Goal: Task Accomplishment & Management: Use online tool/utility

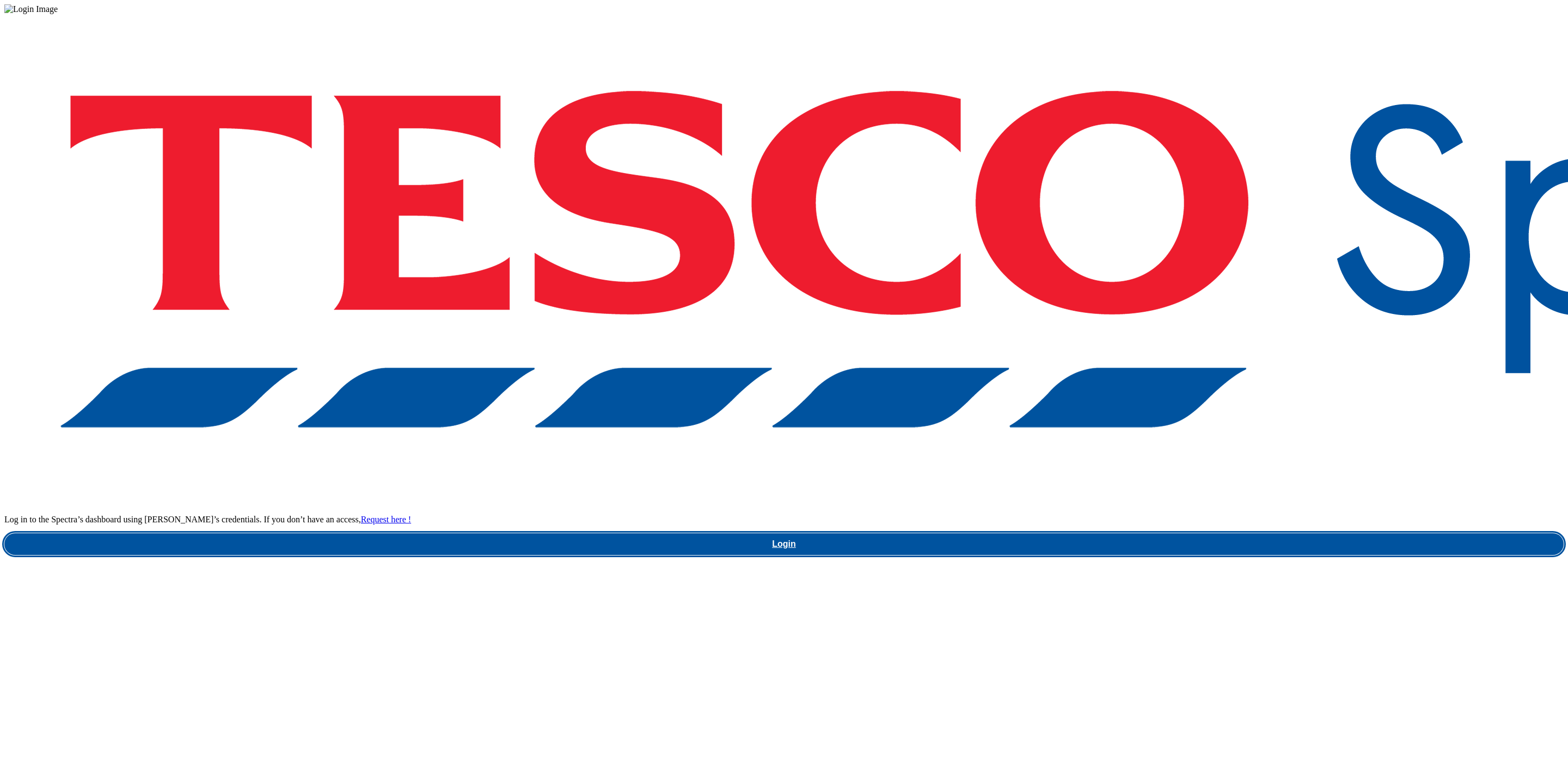
click at [1199, 533] on link "Login" at bounding box center [784, 544] width 1560 height 21
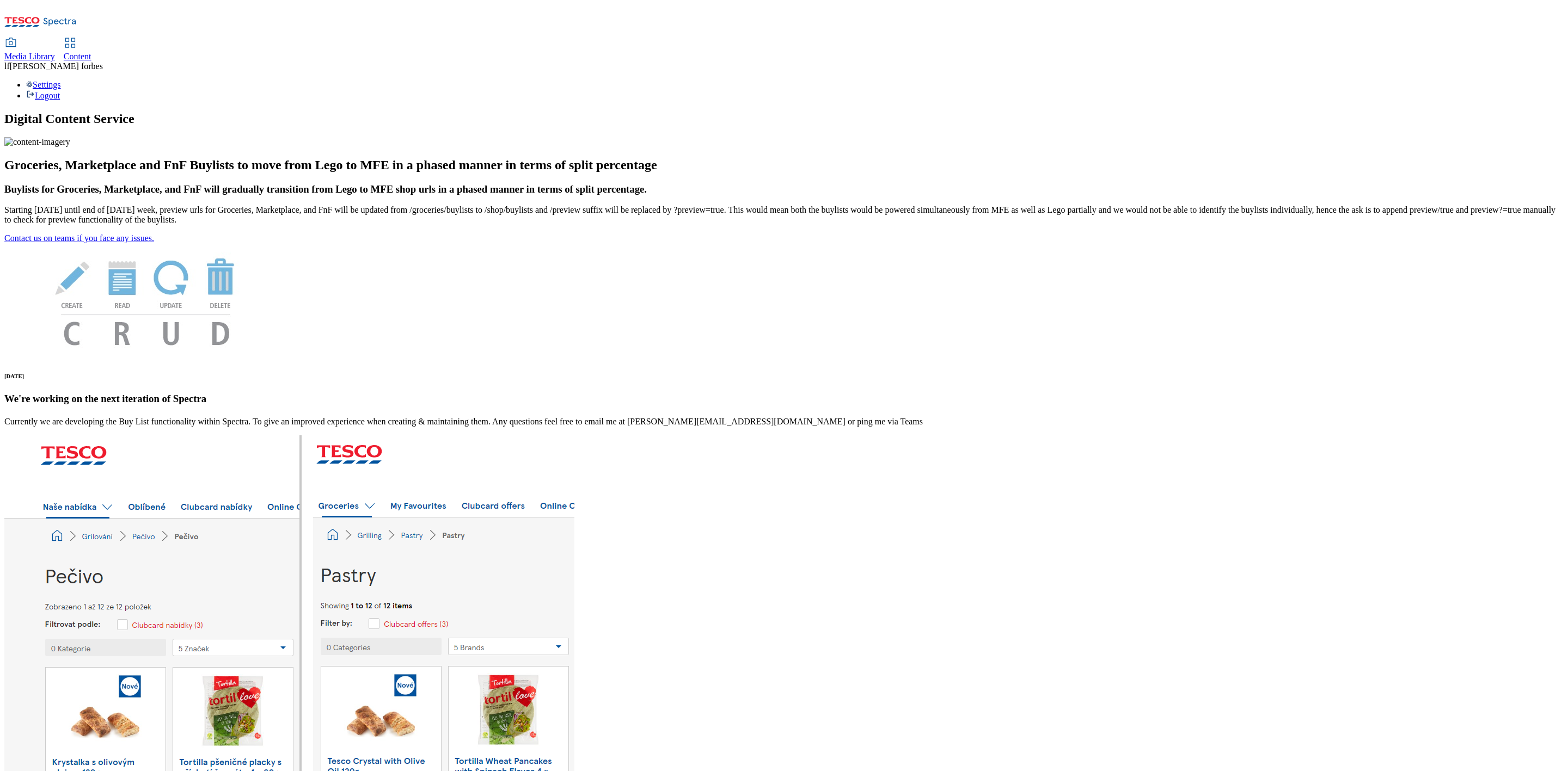
click at [55, 51] on span "Media Library" at bounding box center [30, 56] width 51 height 9
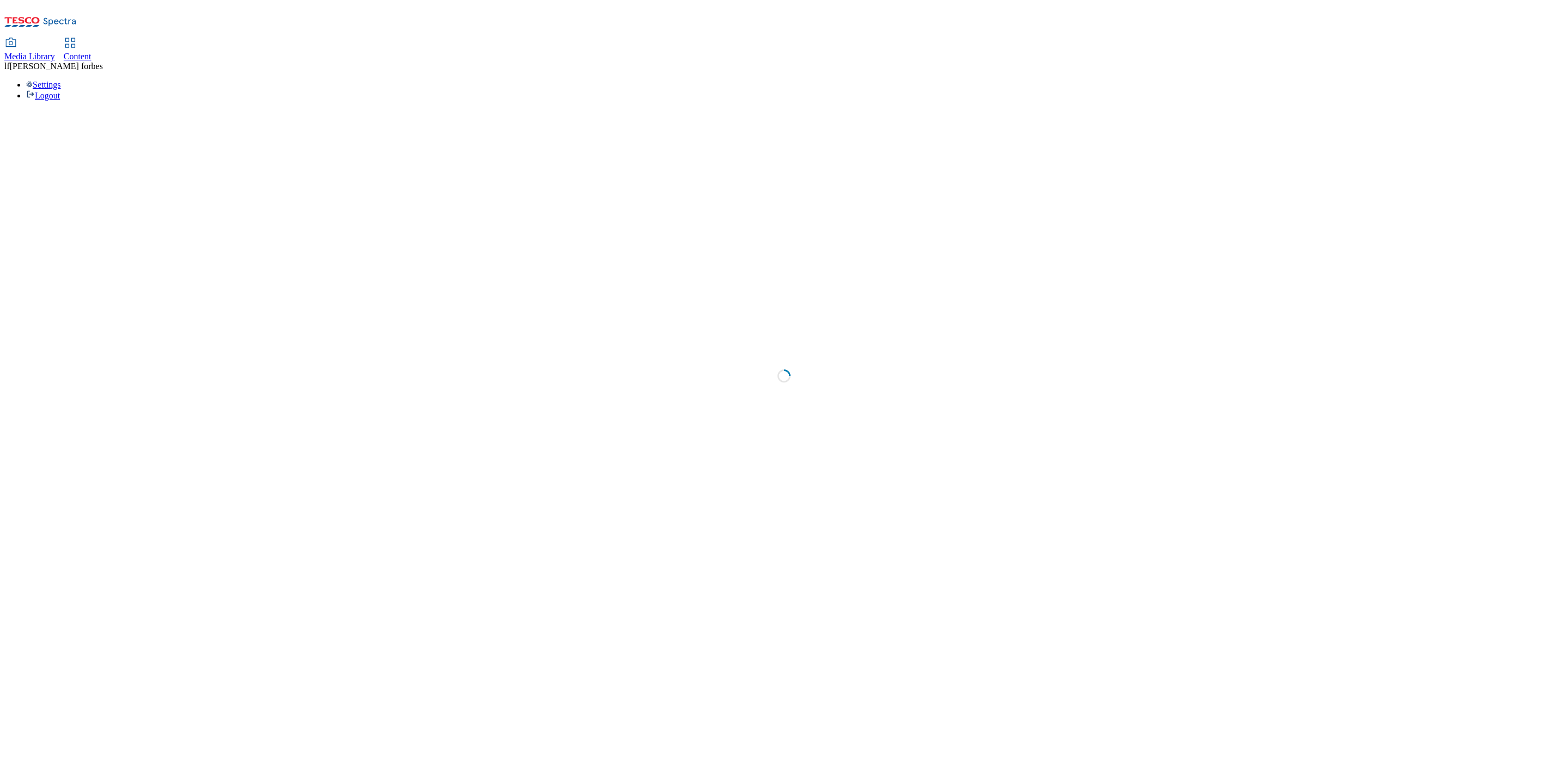
select select "flare-ghs-mktg"
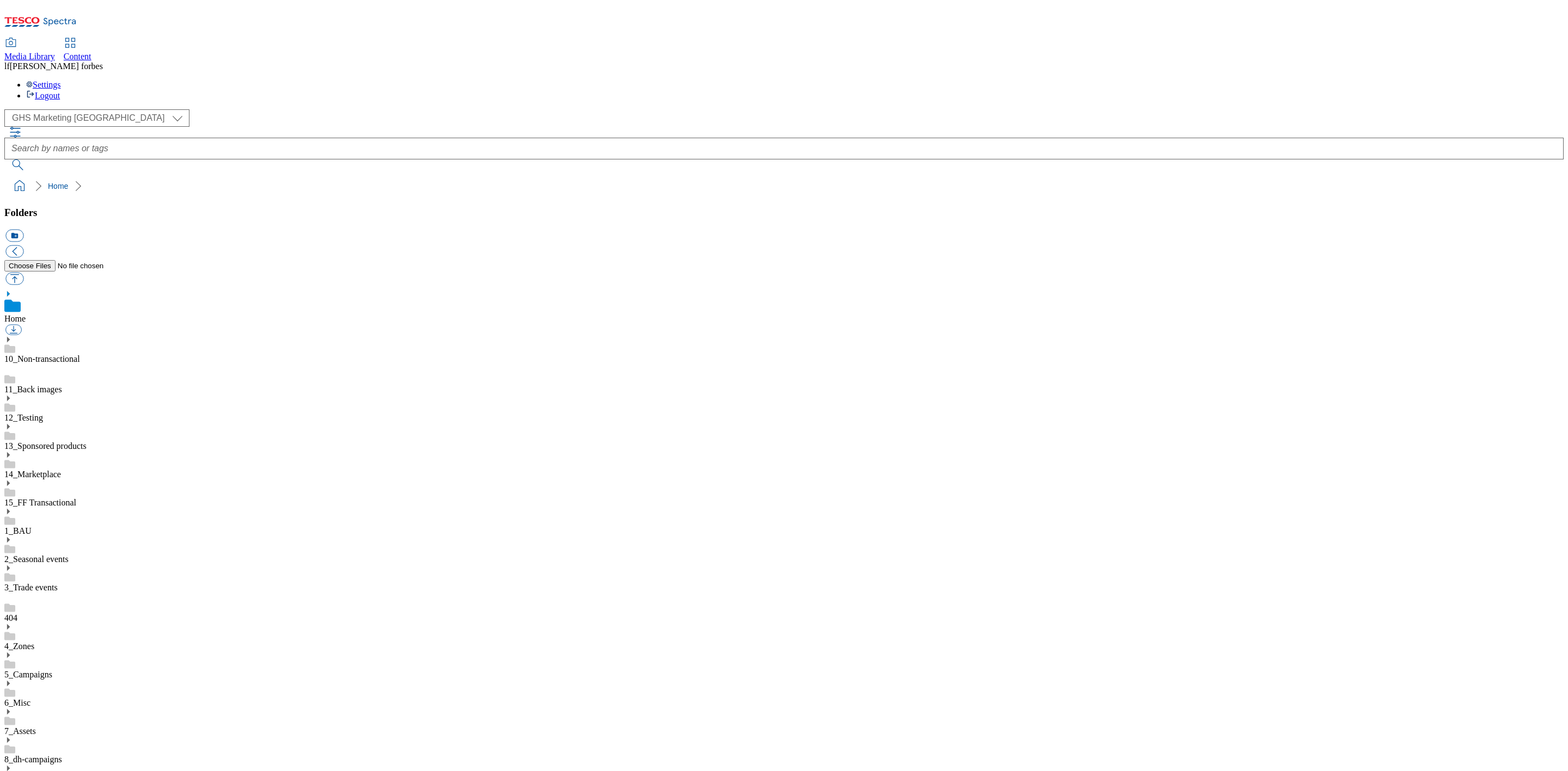
click at [95, 110] on div "( optional ) Dotcom UK GHS Marketing UK GHS Marketing UK" at bounding box center [784, 118] width 1560 height 18
click at [102, 110] on select "Dotcom UK GHS Marketing UK" at bounding box center [97, 118] width 185 height 18
click at [200, 110] on div "( optional ) Dotcom UK GHS Marketing UK GHS Marketing UK" at bounding box center [784, 140] width 1560 height 61
click at [12, 623] on icon at bounding box center [8, 627] width 8 height 8
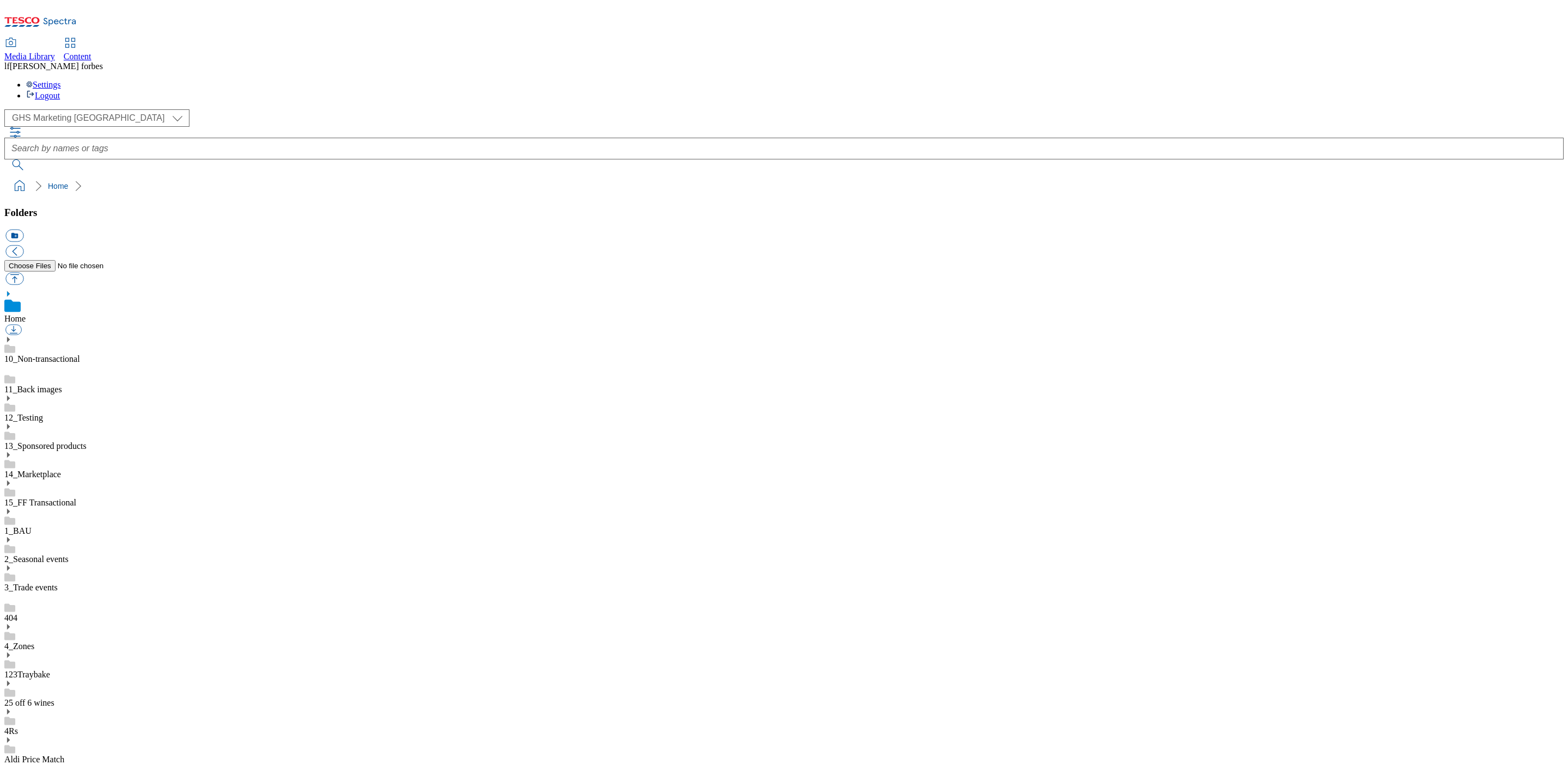
scroll to position [1796, 0]
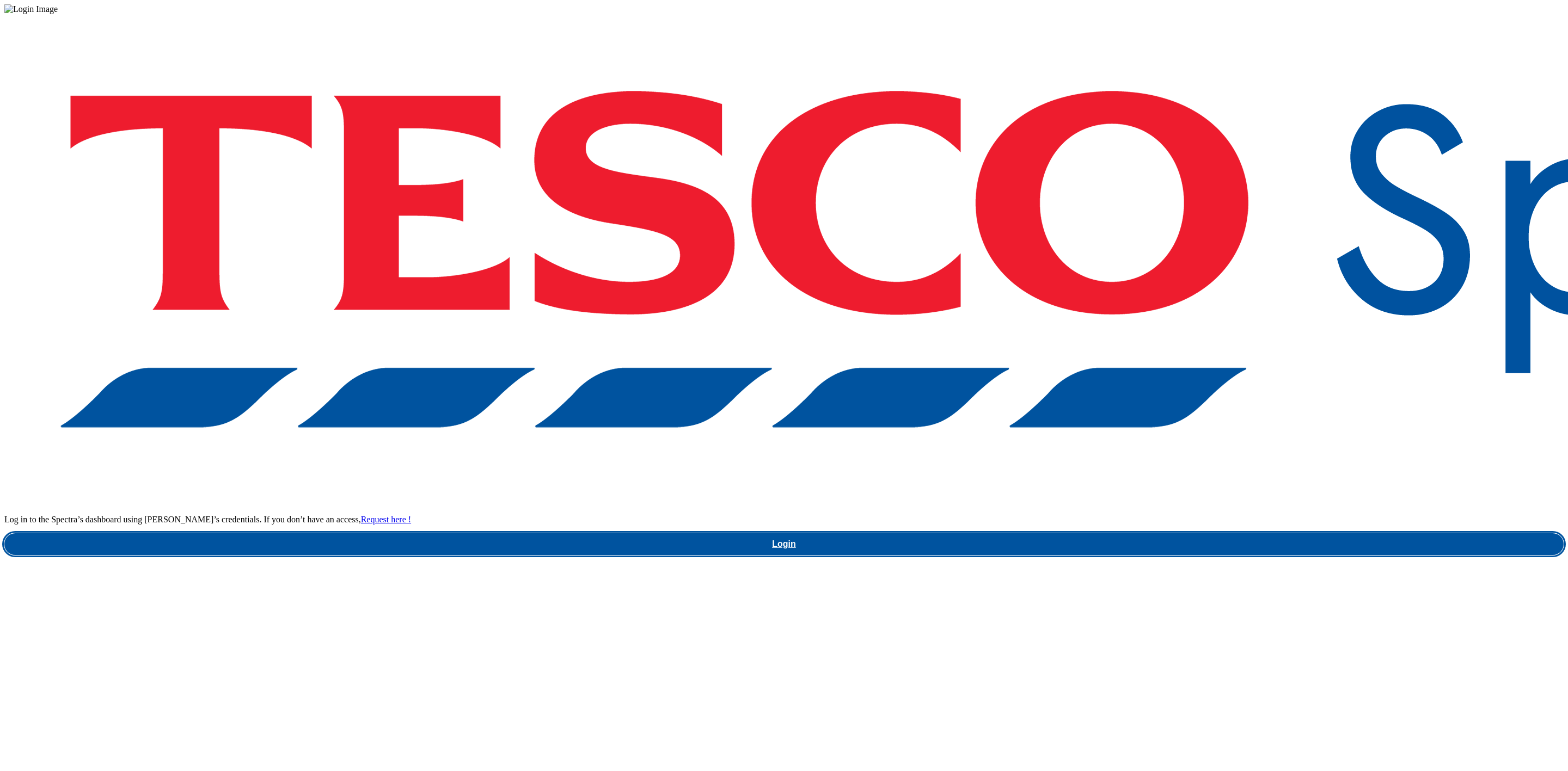
click at [1108, 533] on link "Login" at bounding box center [784, 544] width 1560 height 21
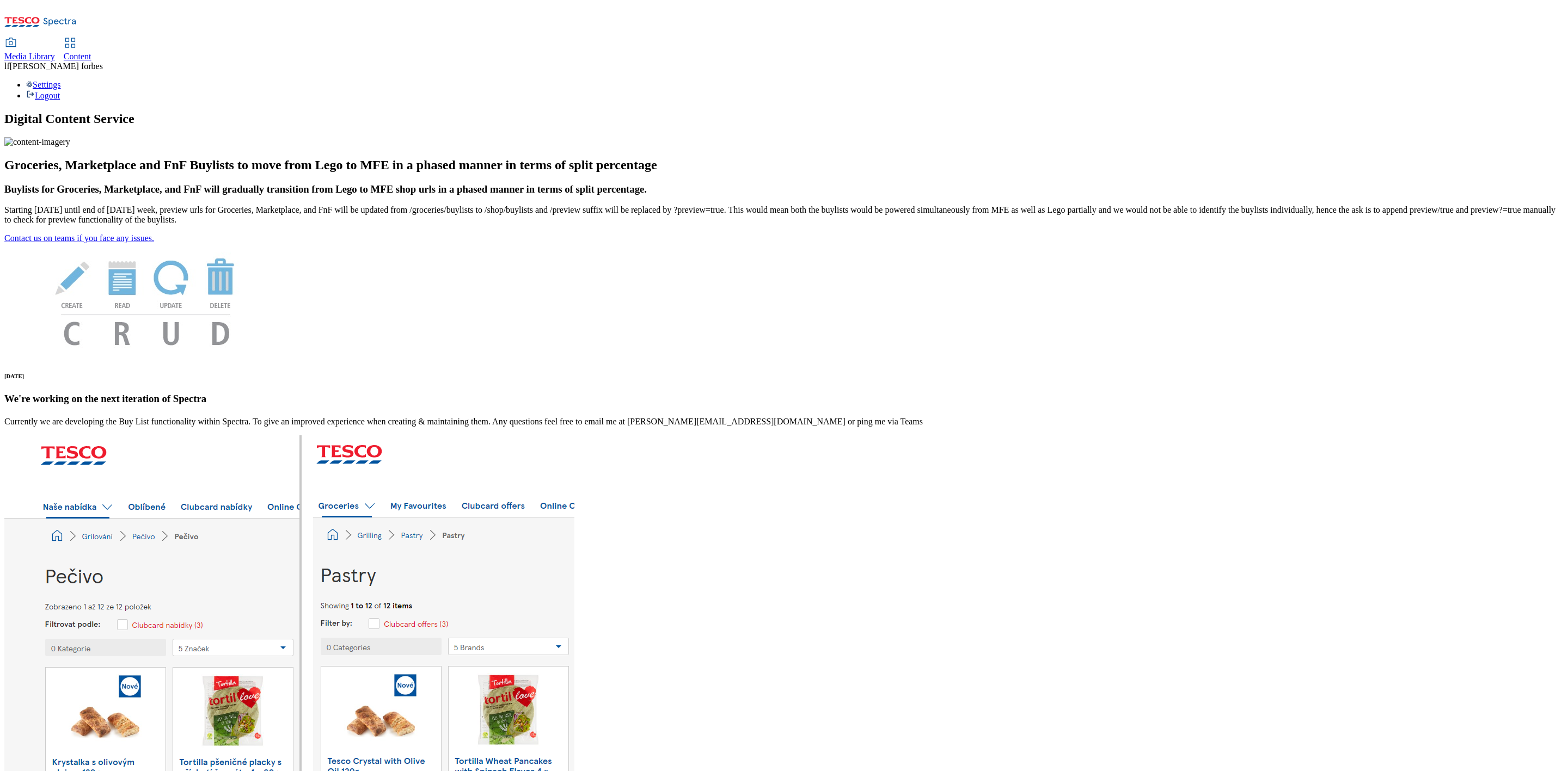
click at [91, 51] on span "Content" at bounding box center [77, 56] width 28 height 9
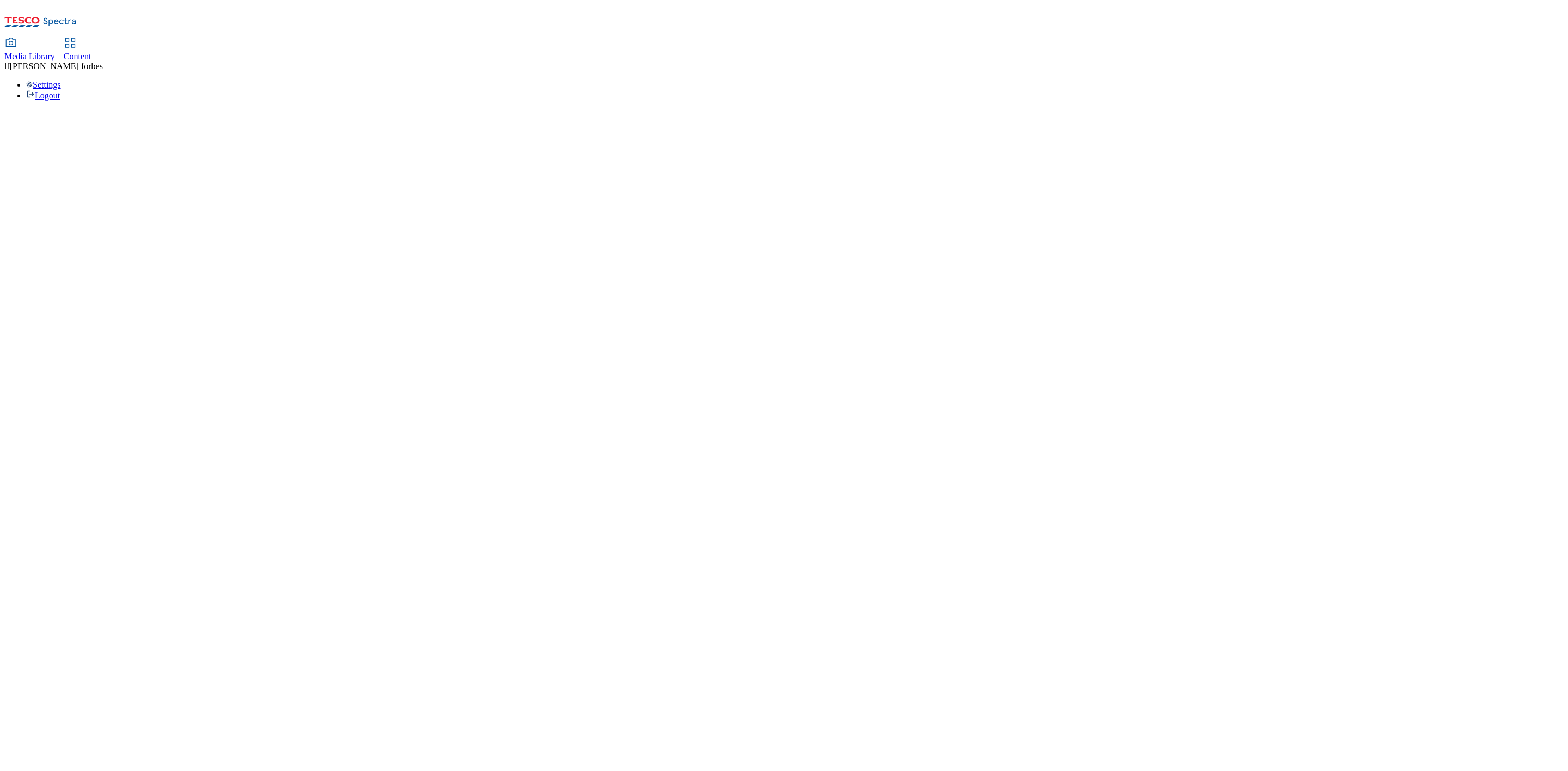
select select "ghs-[GEOGRAPHIC_DATA]"
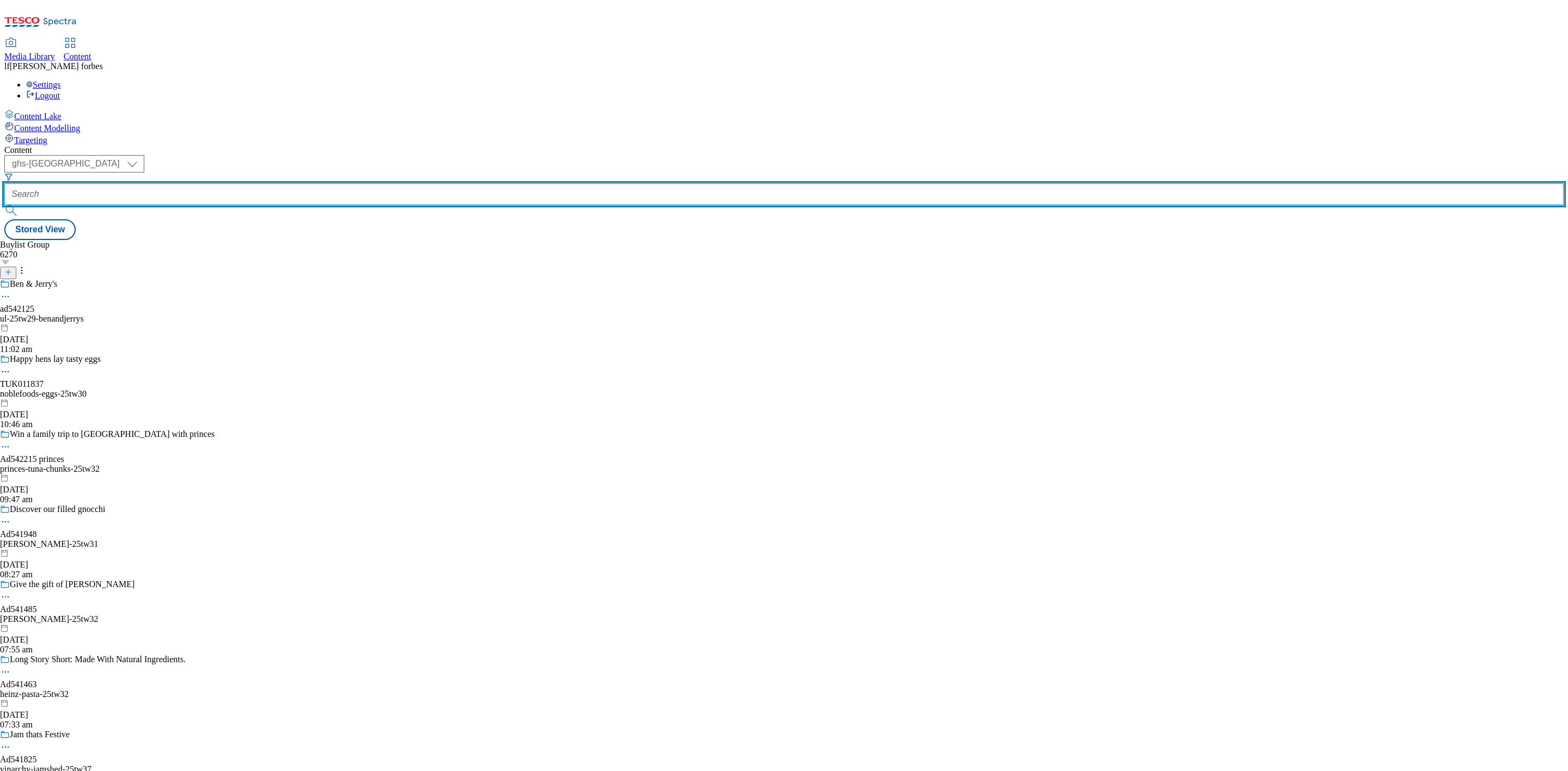
click at [253, 183] on input "text" at bounding box center [784, 194] width 1560 height 21
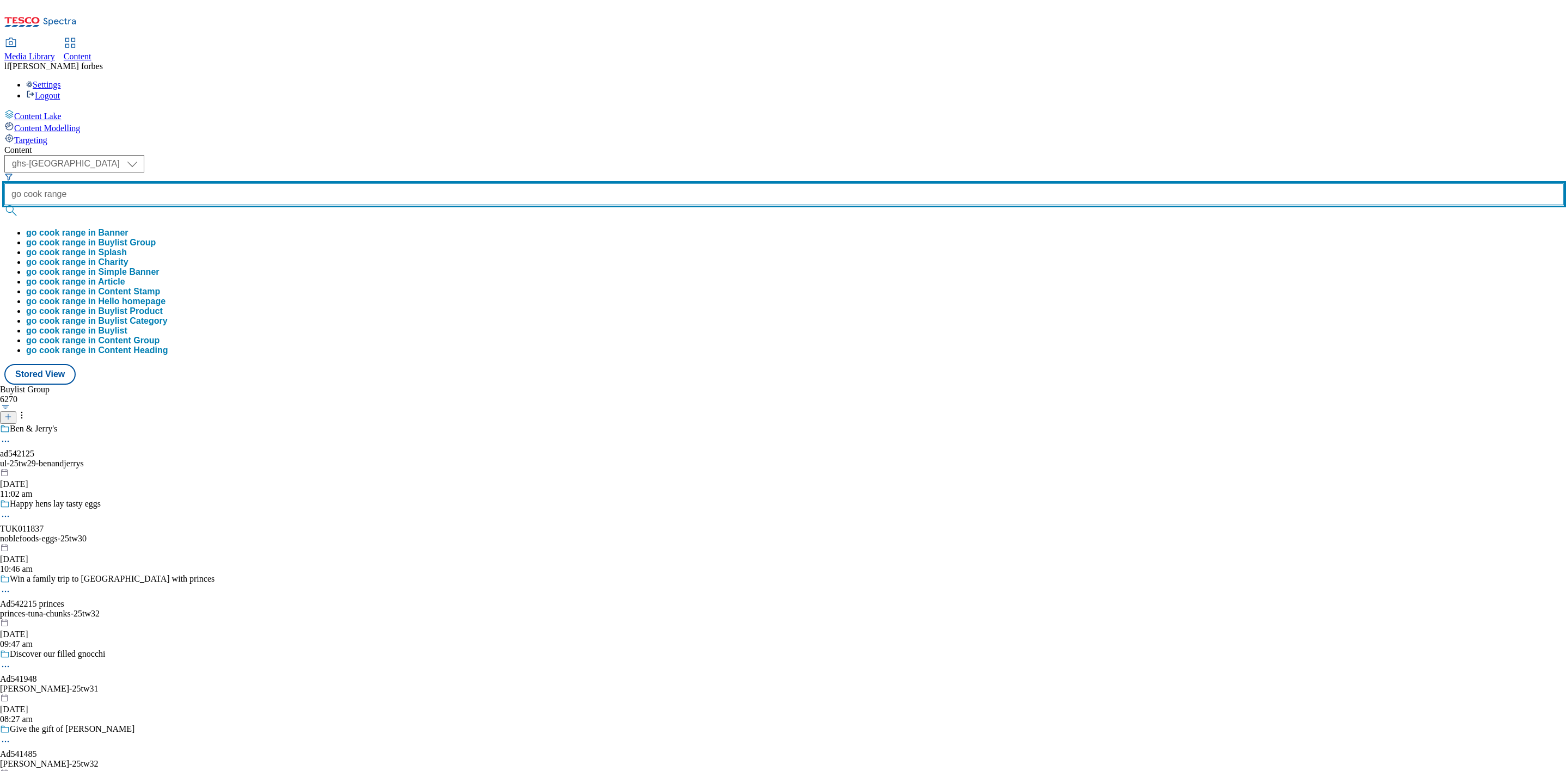
type input "go cook range"
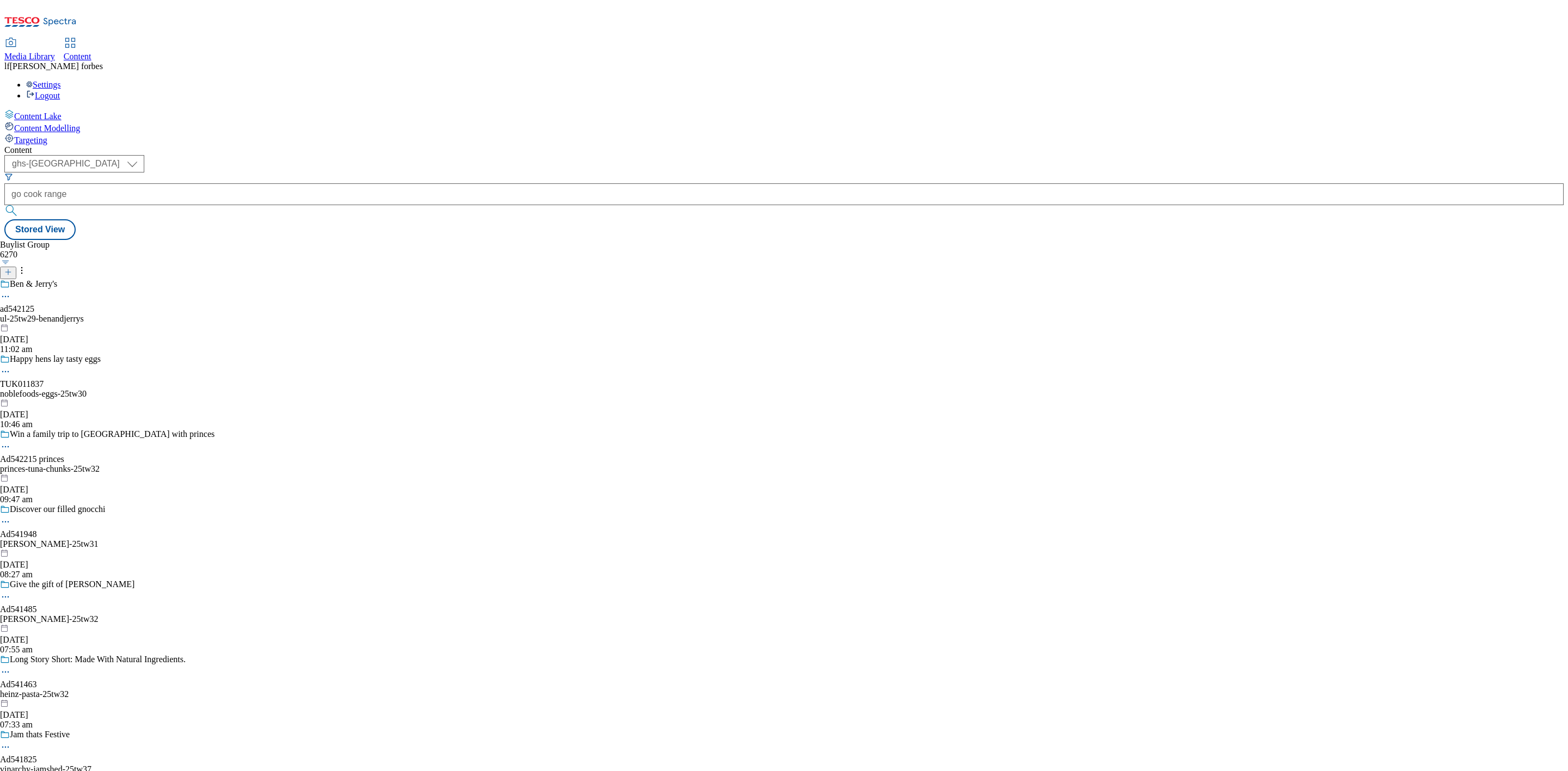
click at [20, 205] on button "submit" at bounding box center [12, 211] width 15 height 11
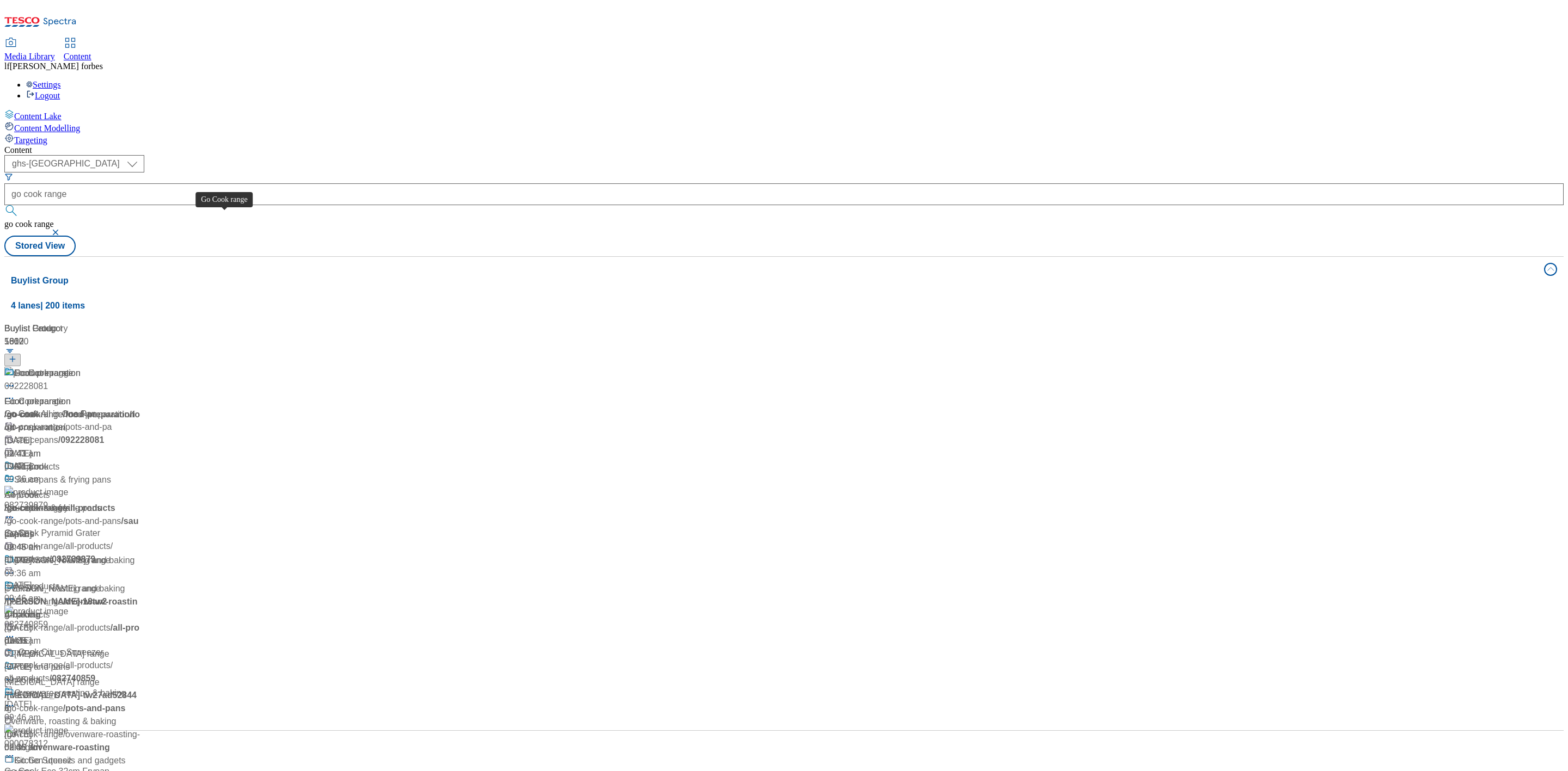
click at [74, 367] on div "Go Cook range" at bounding box center [43, 373] width 59 height 13
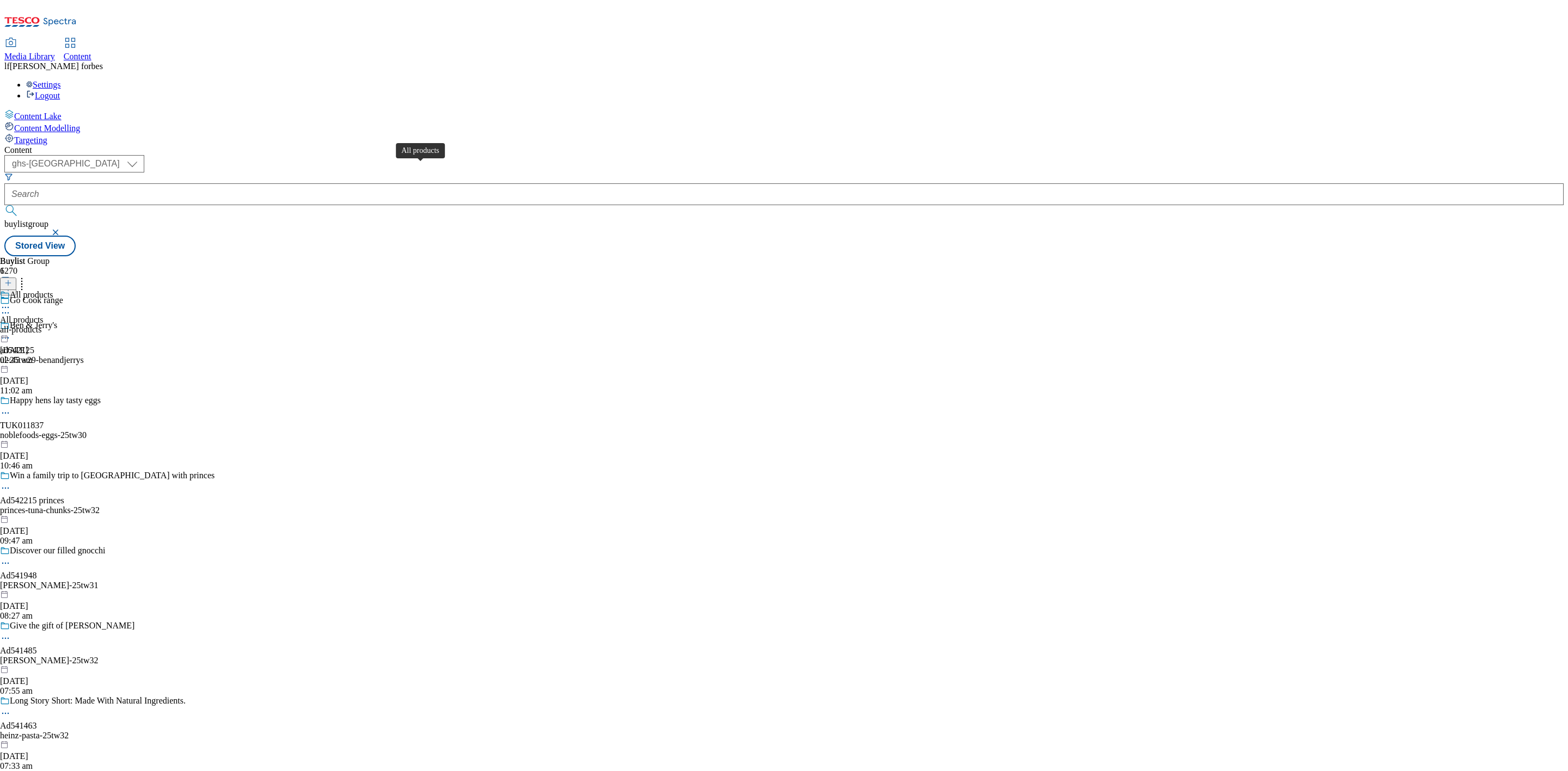
click at [54, 290] on div "All products" at bounding box center [31, 295] width 44 height 10
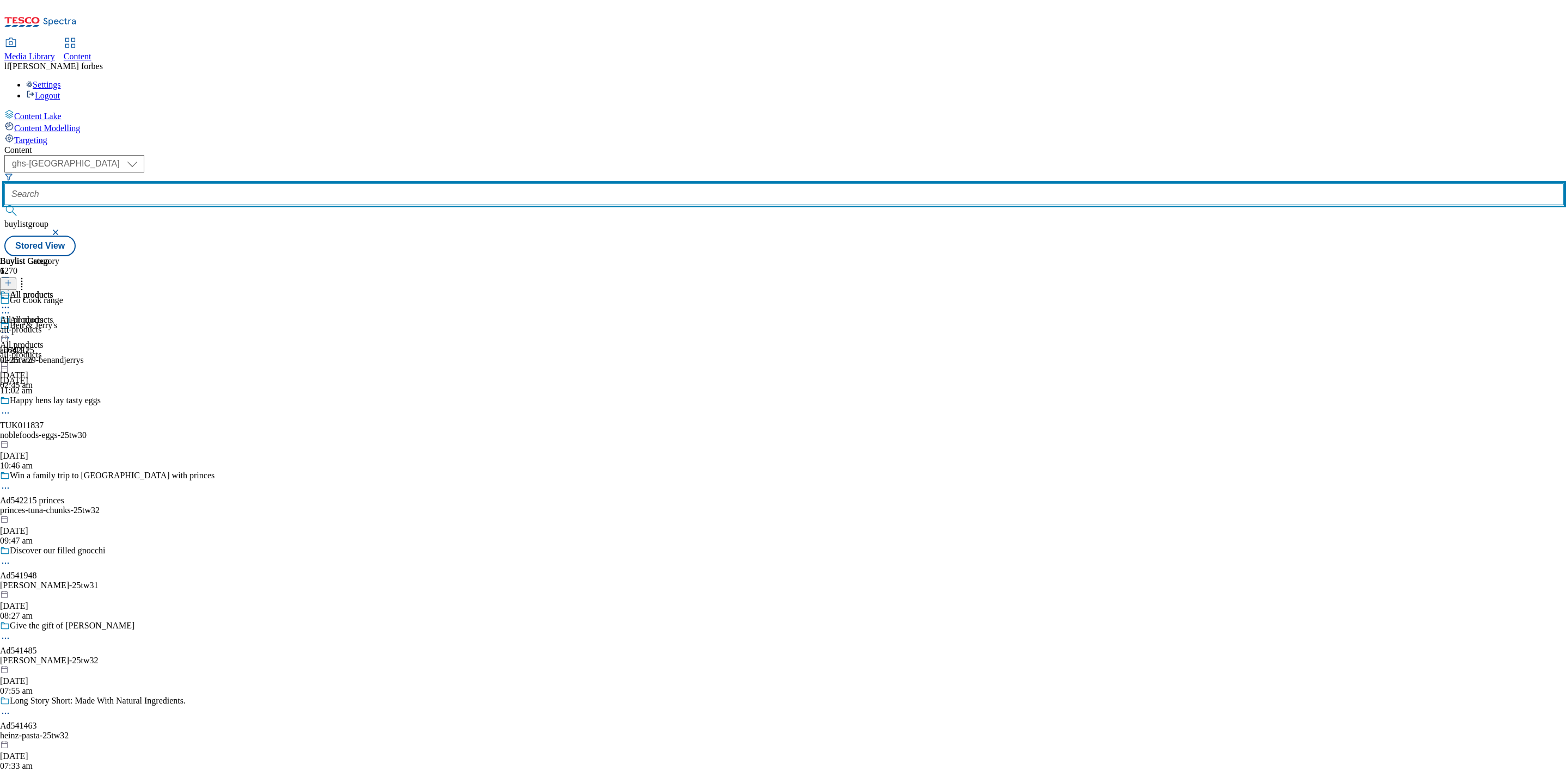
click at [270, 183] on input "text" at bounding box center [784, 194] width 1560 height 21
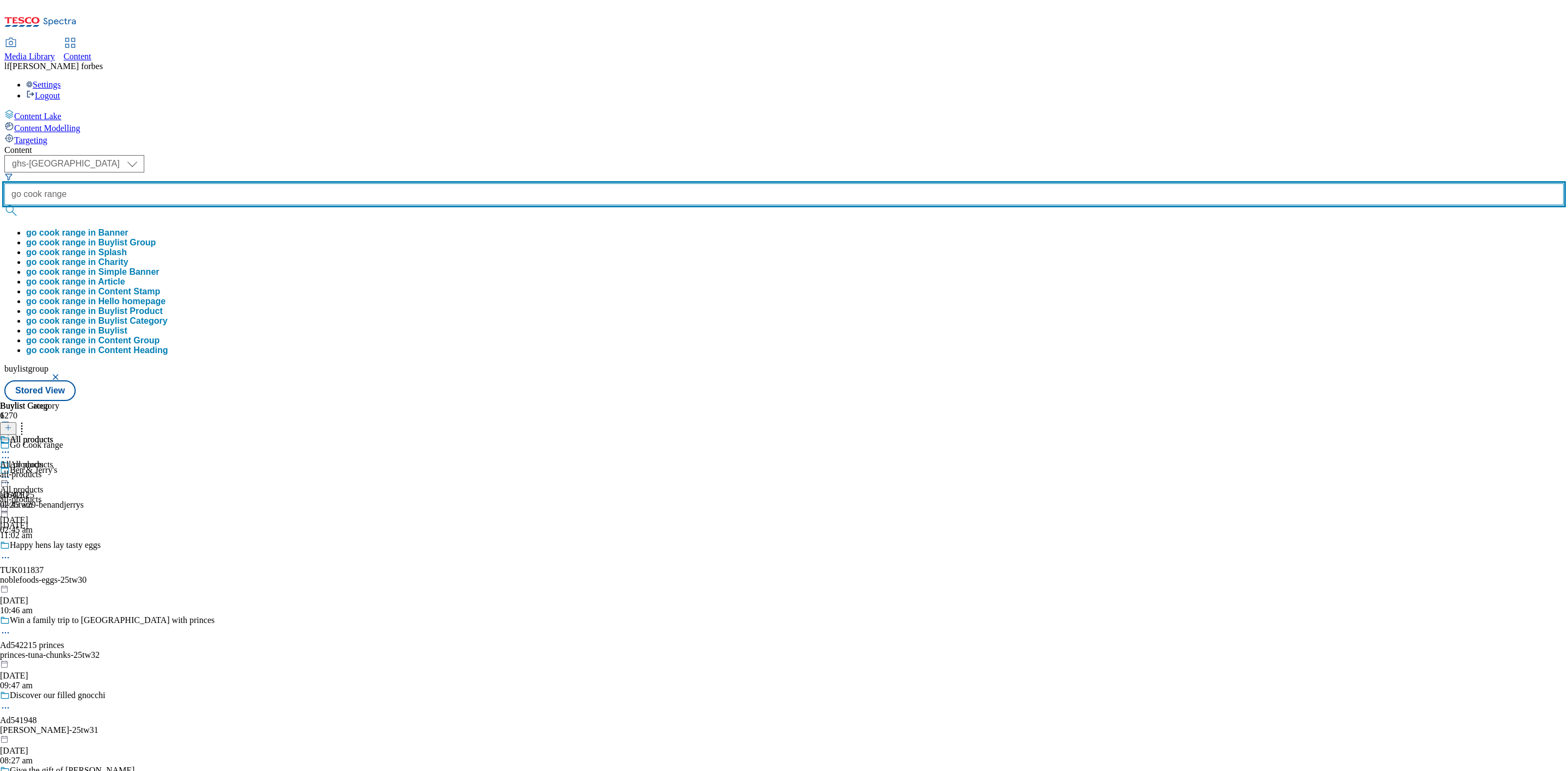
type input "go cook range"
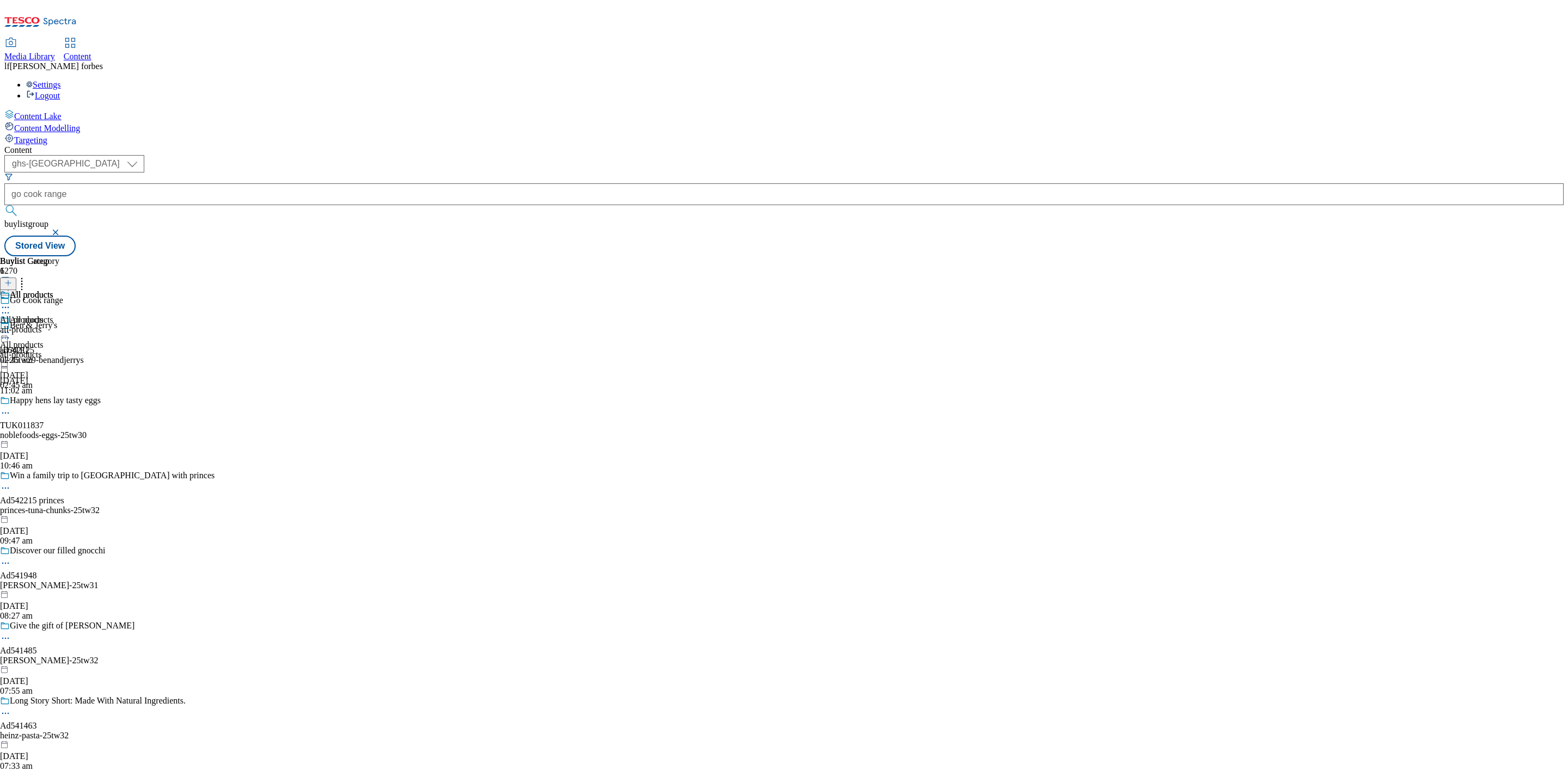
click at [20, 205] on button "submit" at bounding box center [12, 211] width 15 height 11
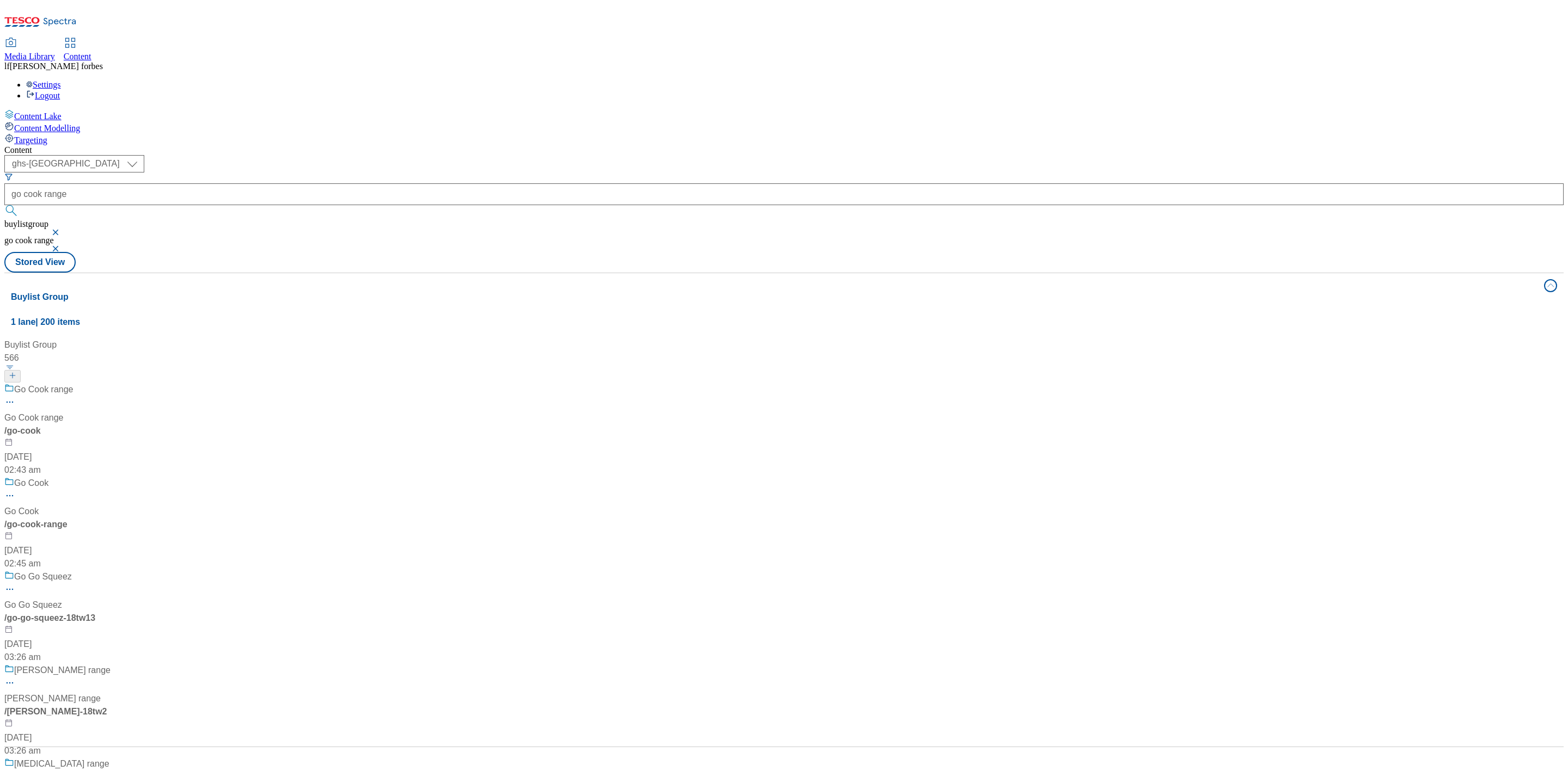
scroll to position [82, 0]
click at [48, 477] on div "Go Cook" at bounding box center [31, 483] width 35 height 13
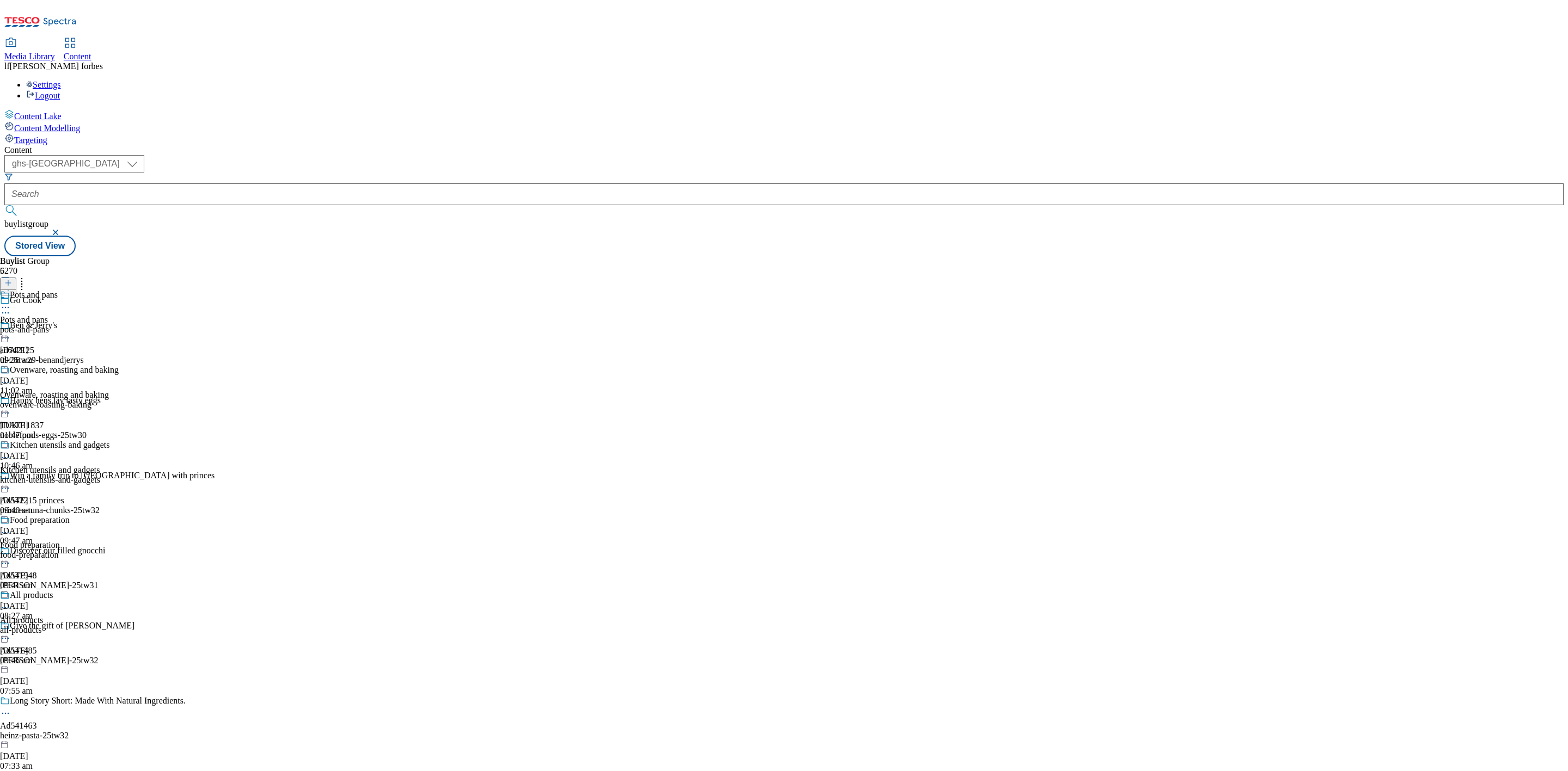
click at [119, 290] on div "Pots and pans Pots and pans pots-and-pans [DATE] 09:36 am" at bounding box center [59, 328] width 119 height 75
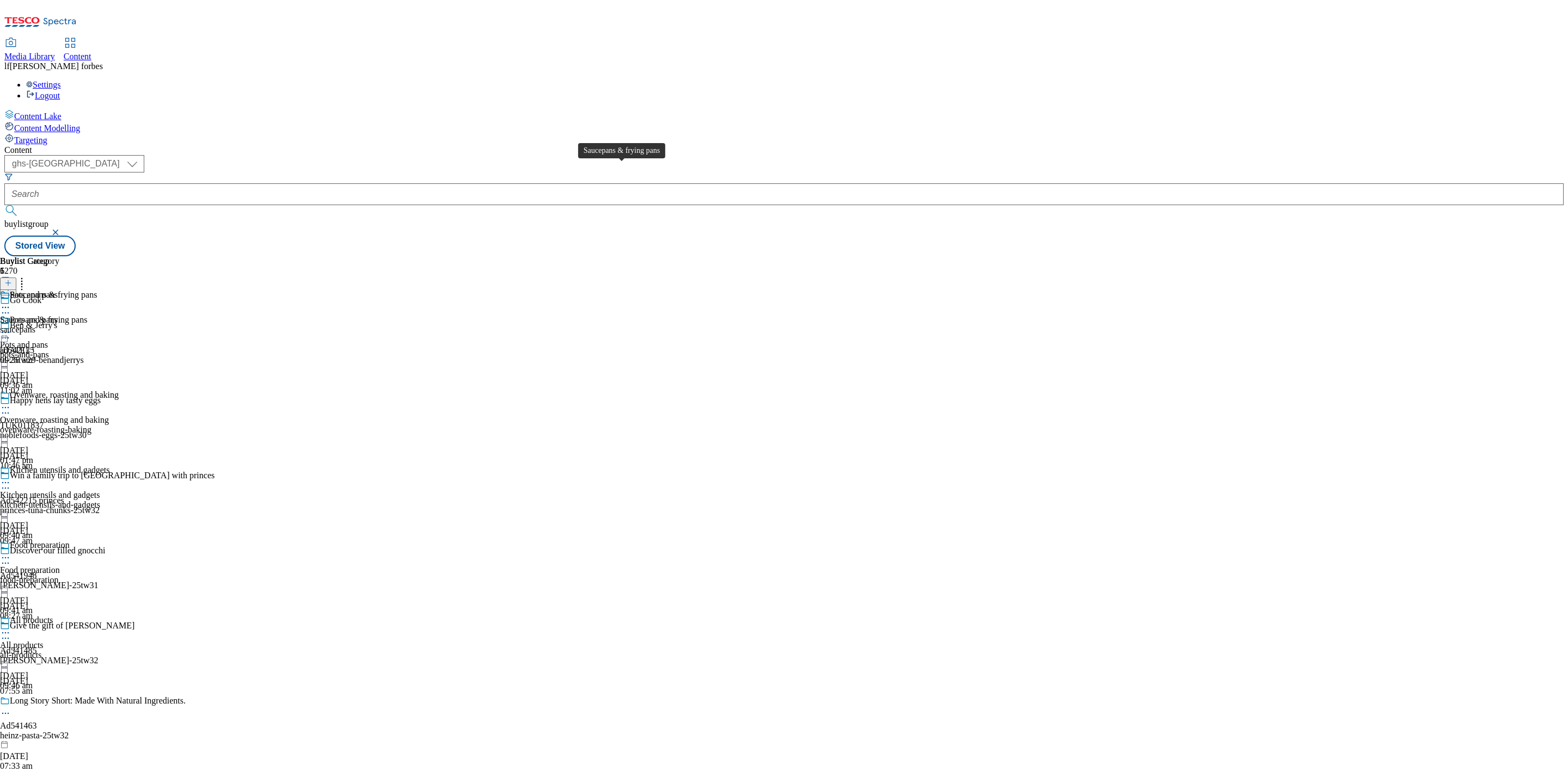
click at [97, 290] on div "Saucepans & frying pans" at bounding box center [54, 295] width 87 height 10
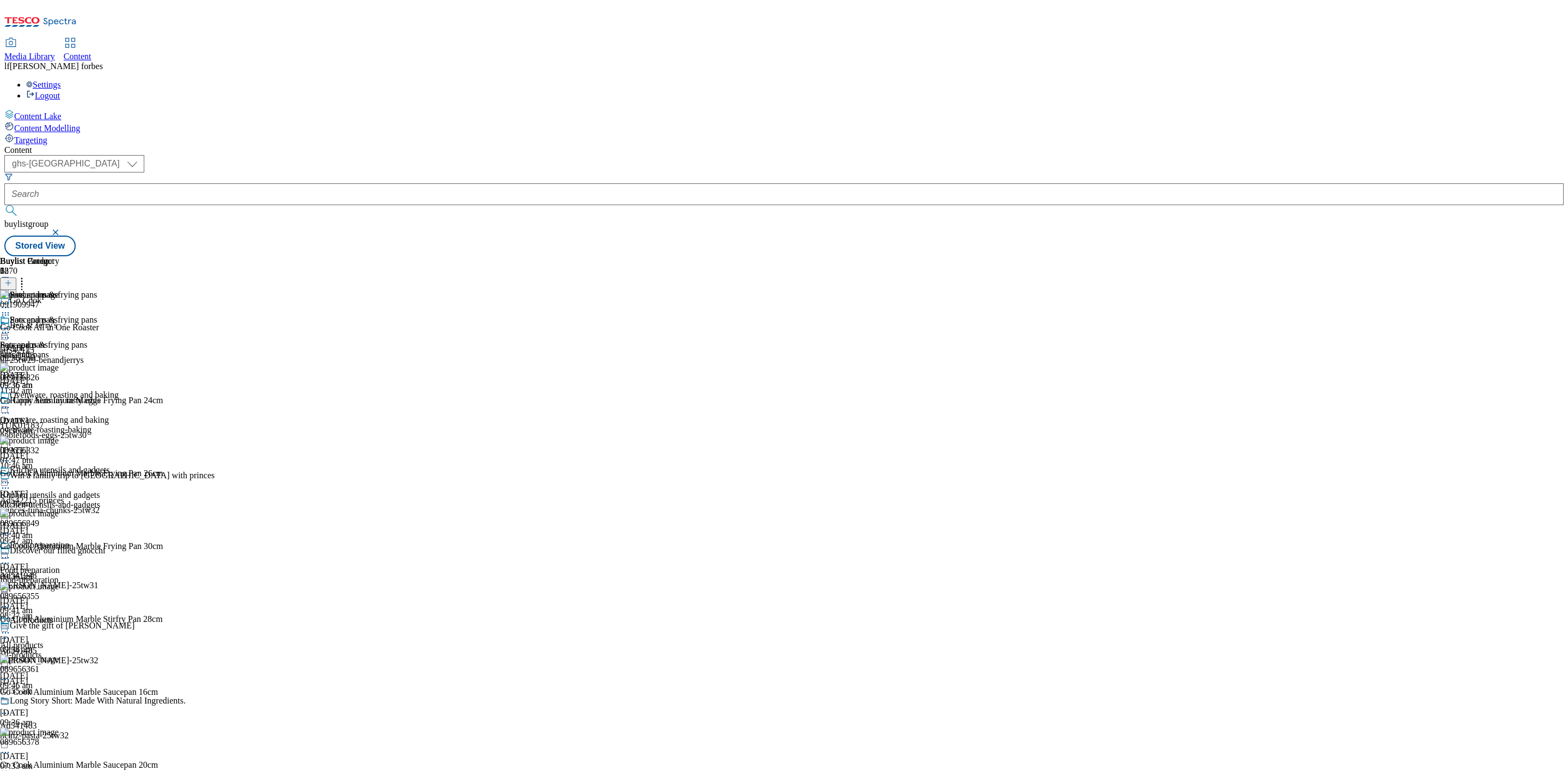
click at [11, 327] on icon at bounding box center [5, 333] width 11 height 11
click at [51, 349] on button "Edit" at bounding box center [36, 355] width 29 height 12
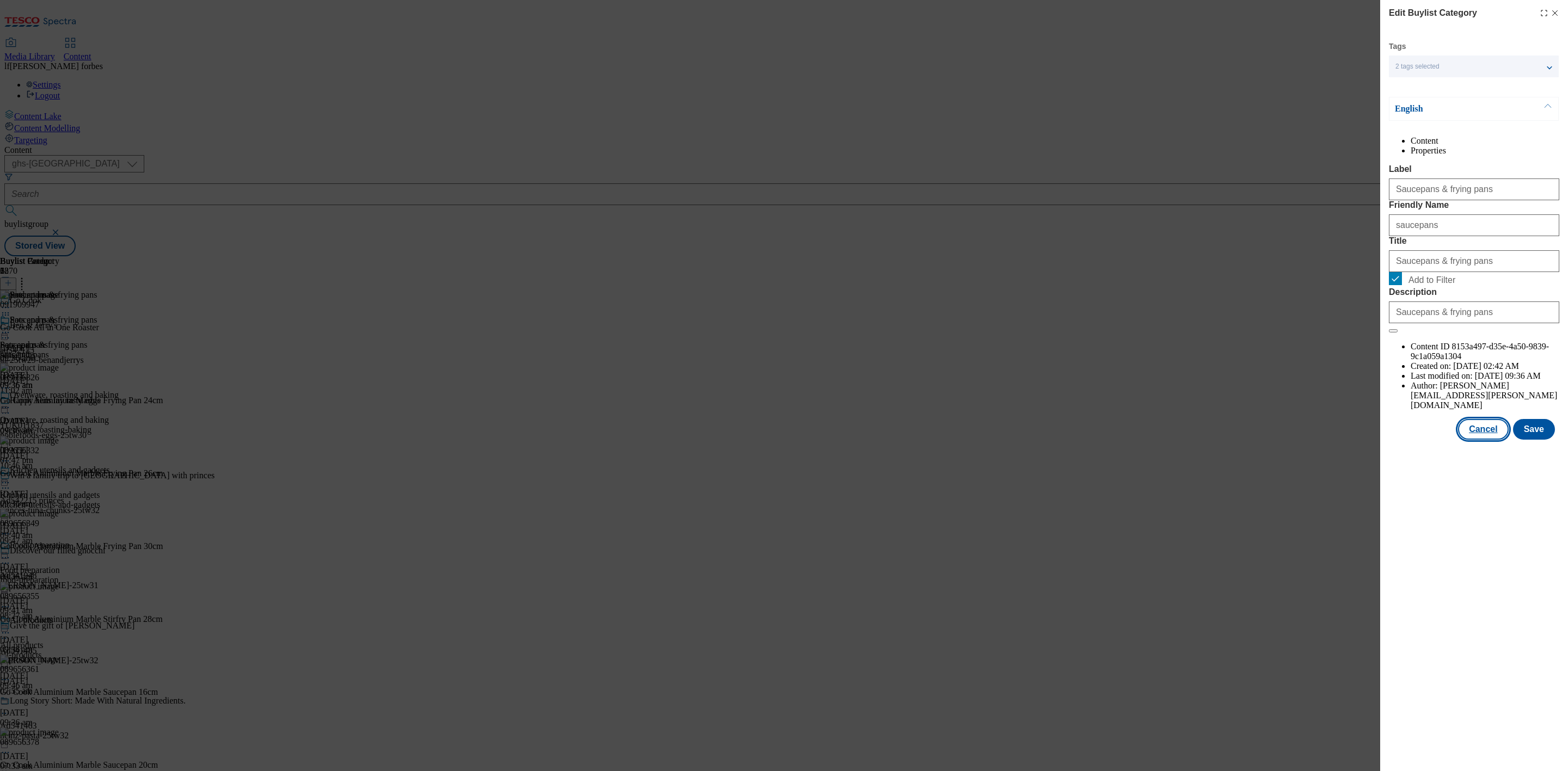
click at [1490, 440] on button "Cancel" at bounding box center [1483, 429] width 50 height 21
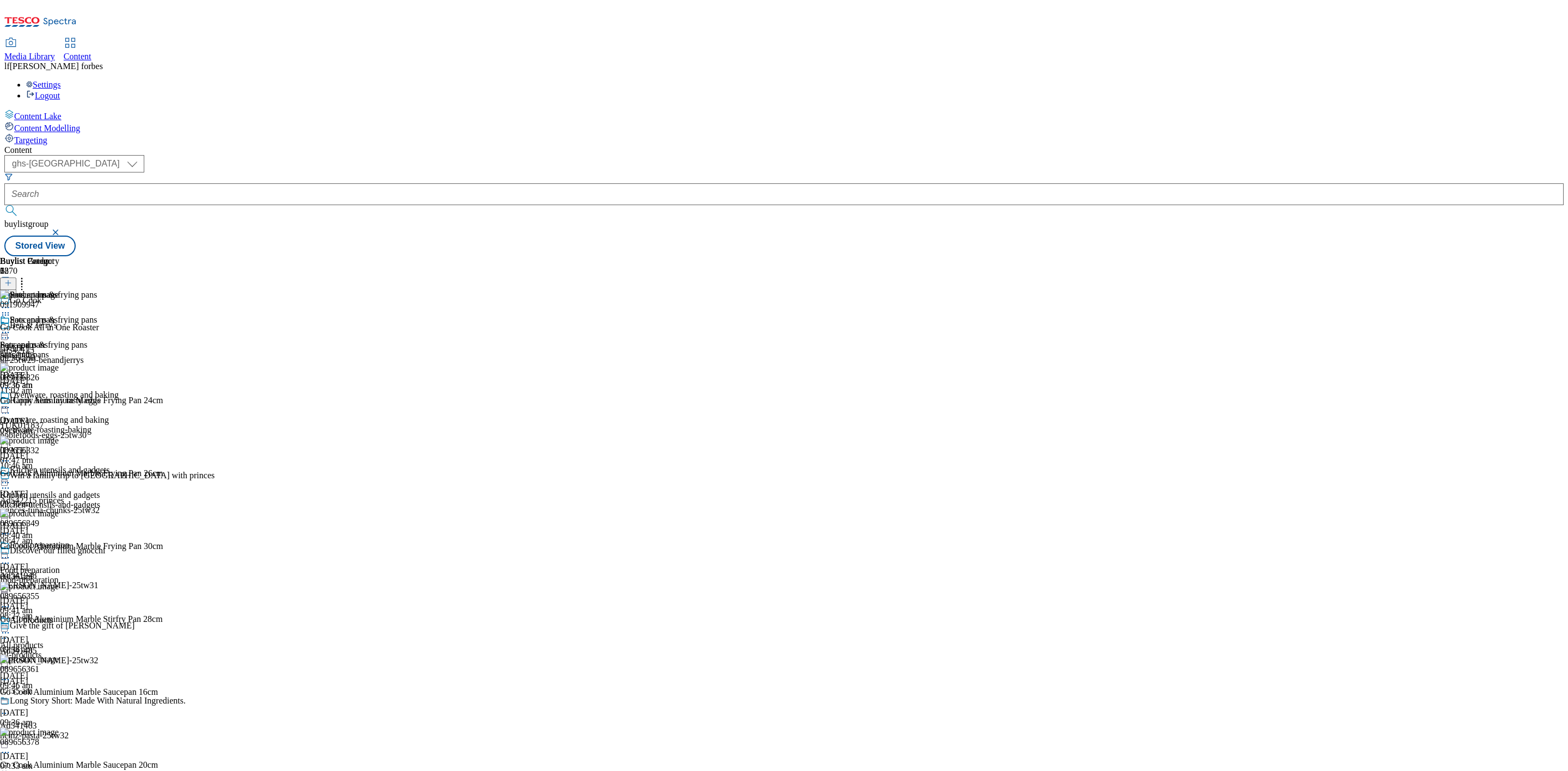
click at [11, 477] on icon at bounding box center [5, 483] width 11 height 11
click at [46, 502] on span "Edit" at bounding box center [40, 506] width 12 height 8
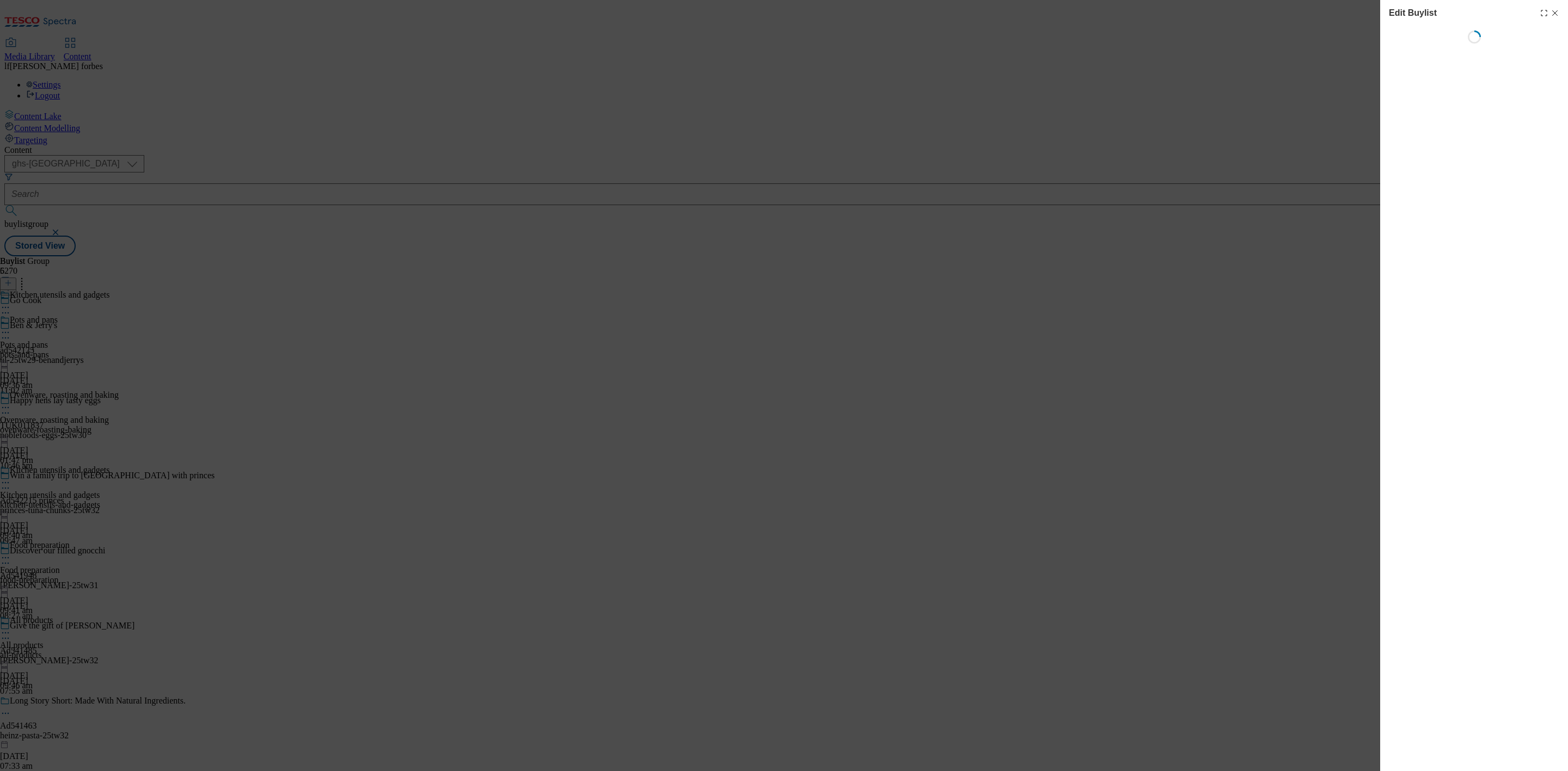
select select "evergreen"
select select "Banner"
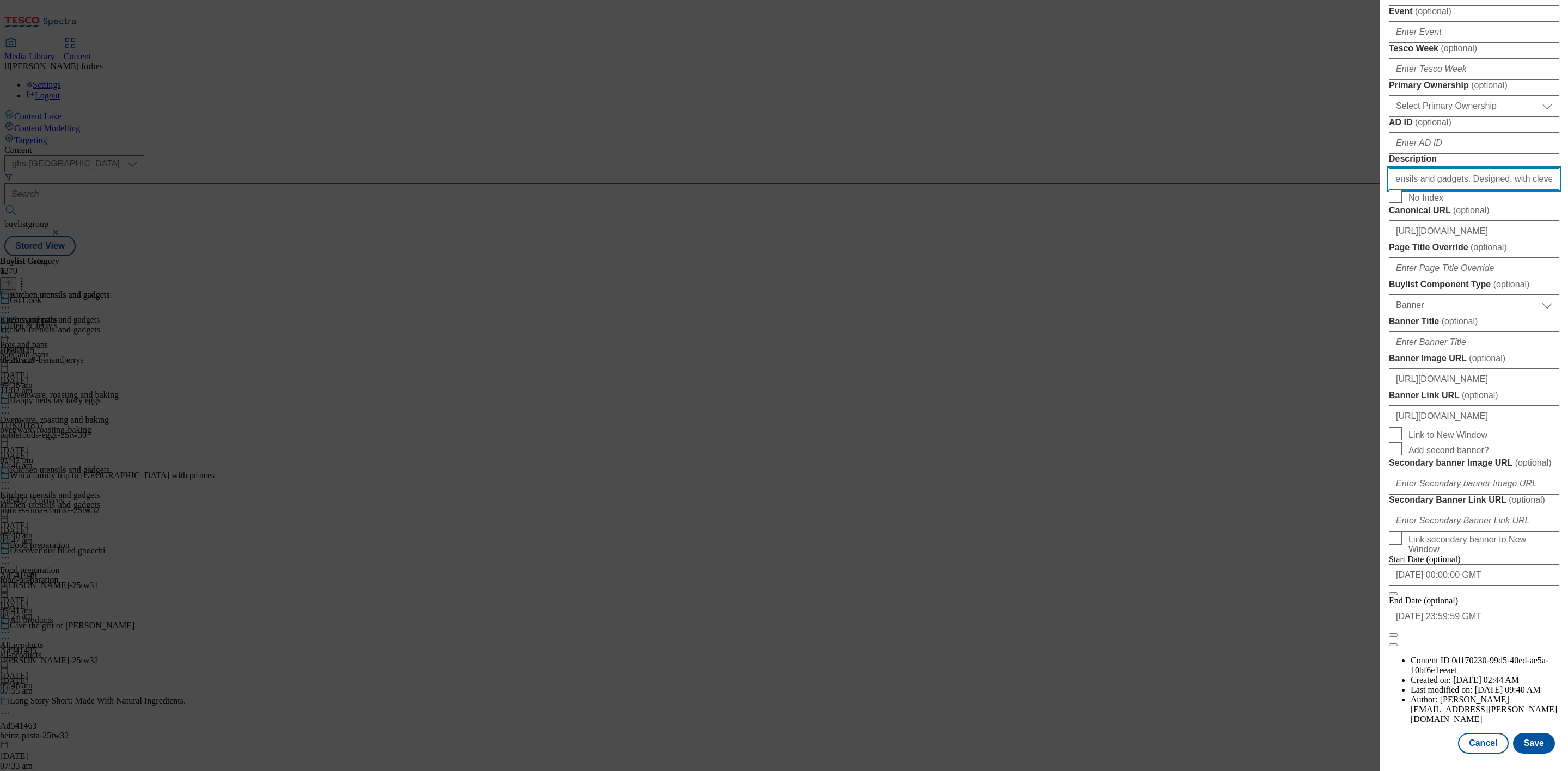
scroll to position [662, 4]
drag, startPoint x: 1392, startPoint y: 172, endPoint x: 1701, endPoint y: 182, distance: 309.2
click at [1568, 182] on html "Icons icon_account icon_add icon_backward_link icon_basket icon_benefits icon_c…" at bounding box center [784, 130] width 1568 height 261
click at [1264, 265] on div "Edit Buylist Tags 2 tags selected ghs-[GEOGRAPHIC_DATA]-non-wsh buylist English…" at bounding box center [784, 386] width 1568 height 771
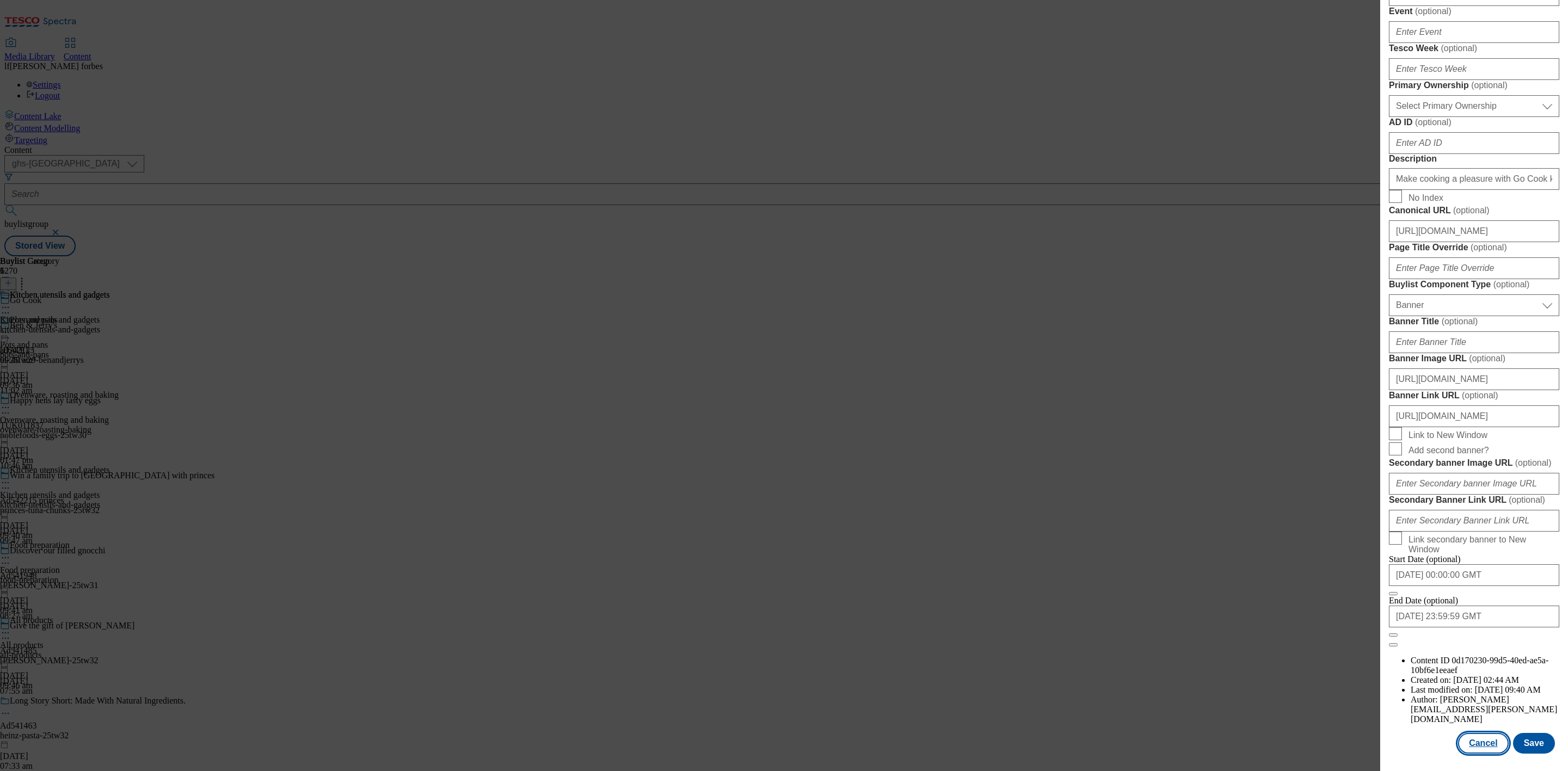
click at [1476, 733] on button "Cancel" at bounding box center [1483, 743] width 50 height 21
select select "evergreen"
select select "Banner"
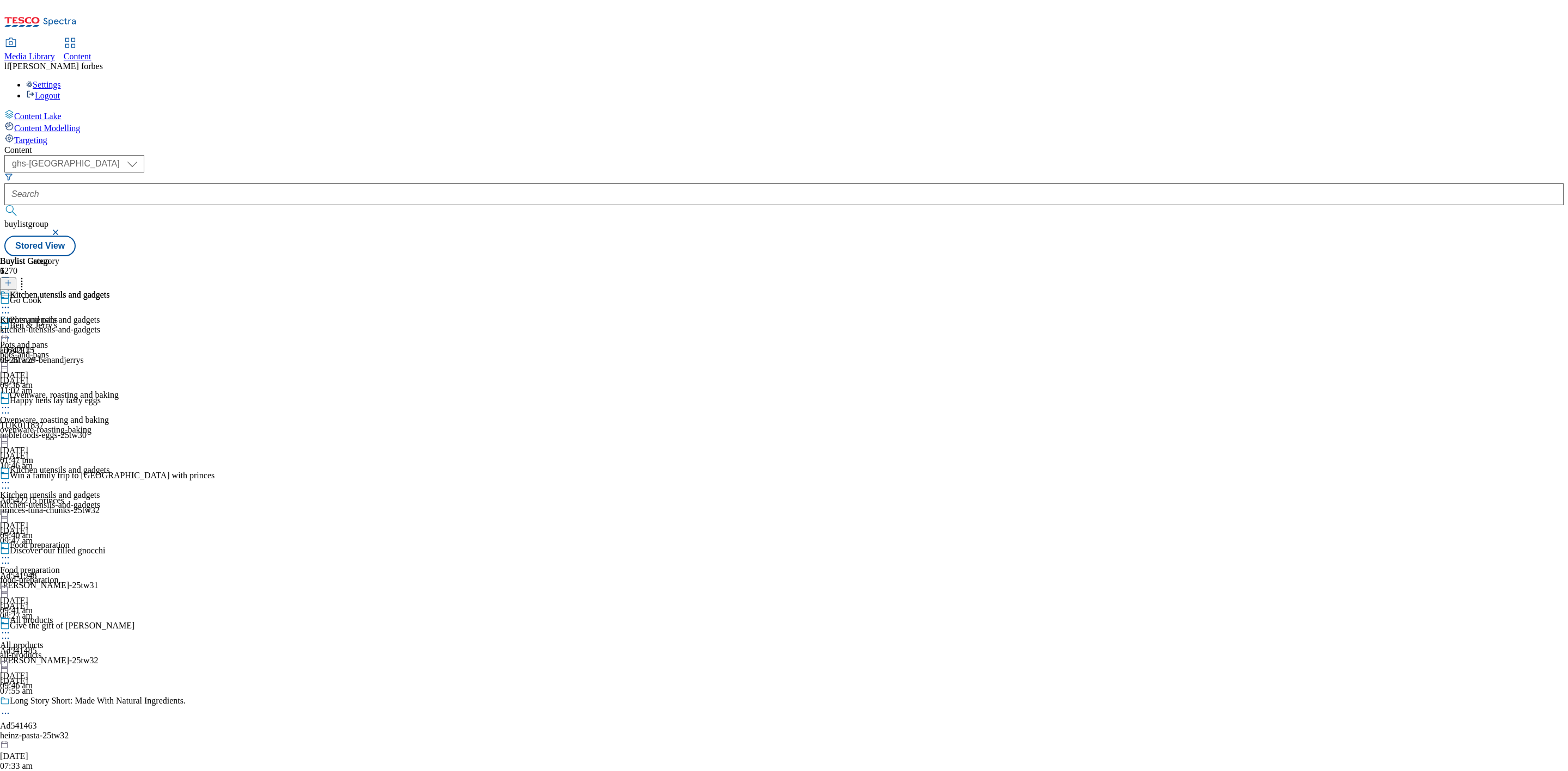
click at [11, 402] on icon at bounding box center [5, 408] width 11 height 11
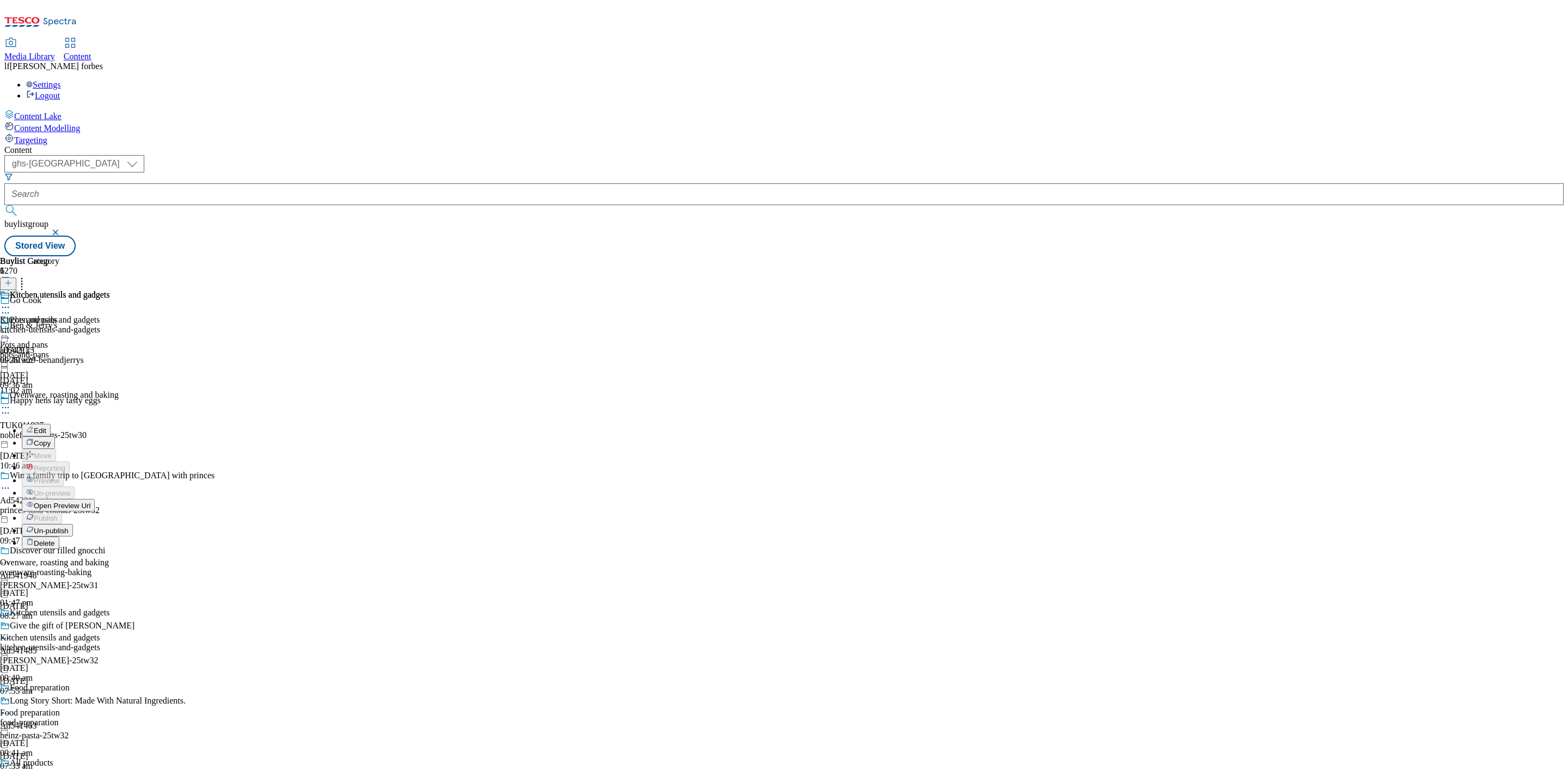
click at [46, 427] on span "Edit" at bounding box center [40, 431] width 12 height 8
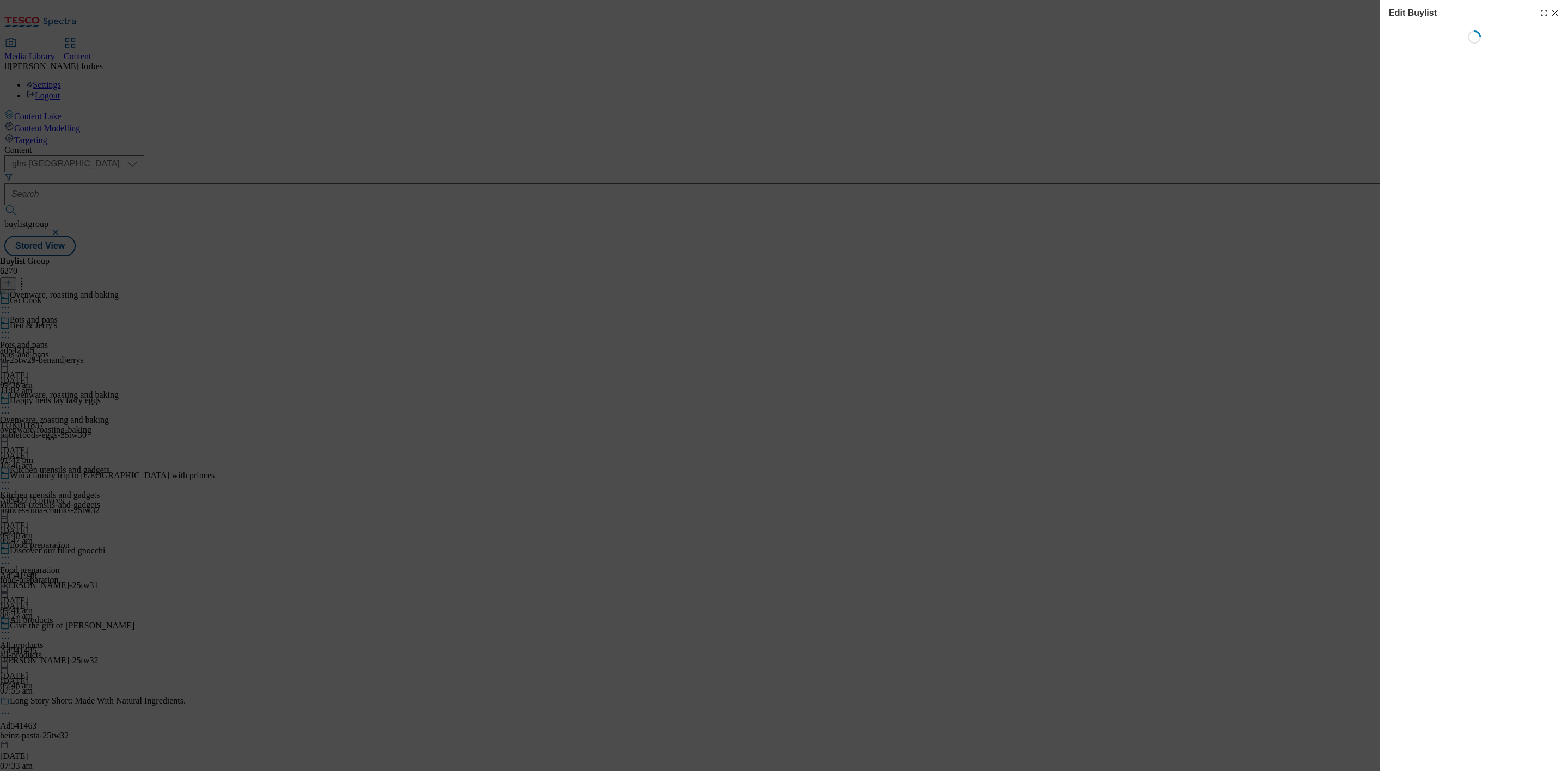
select select "evergreen"
select select "Banner"
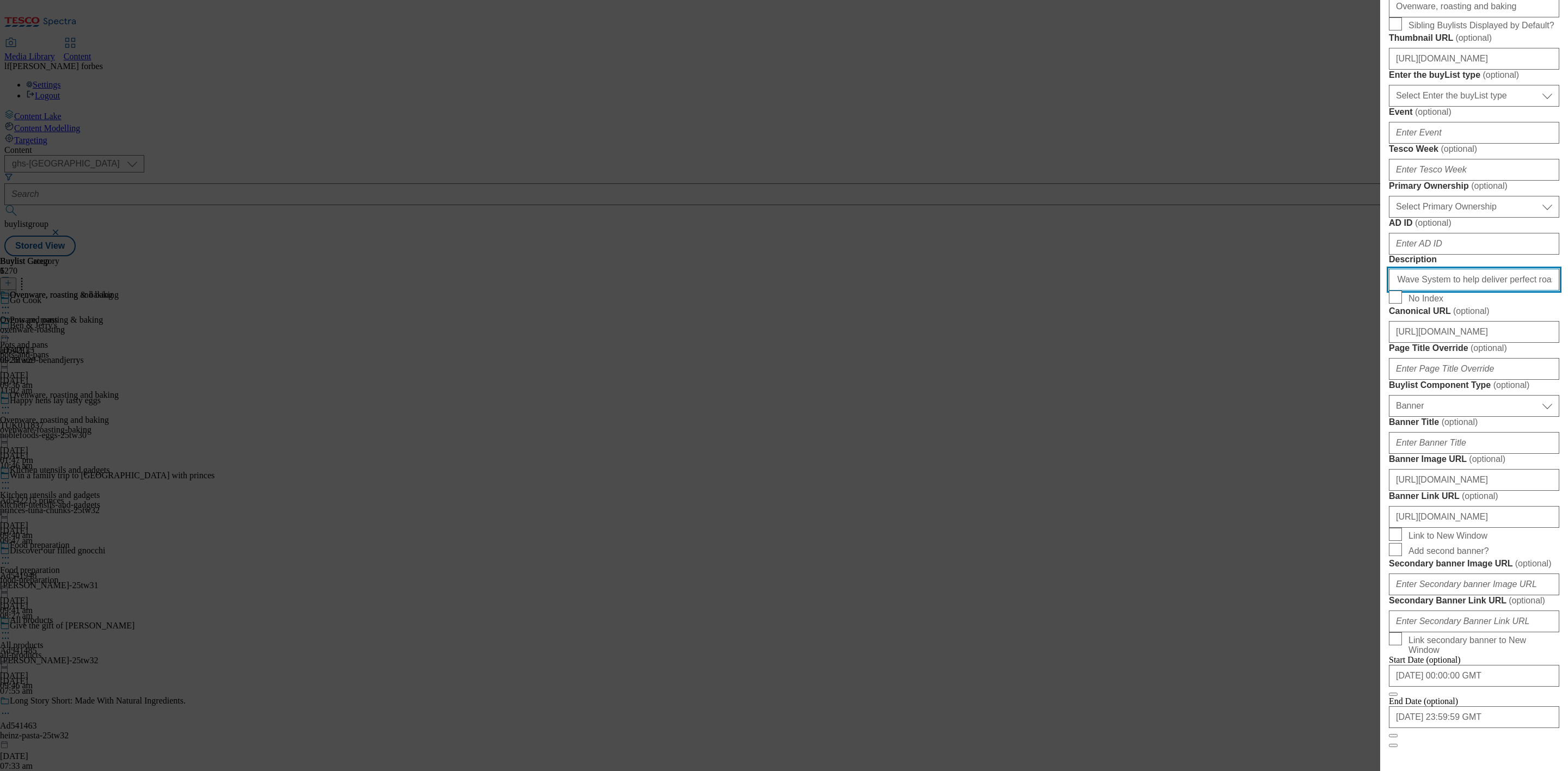
scroll to position [326, 4]
drag, startPoint x: 1394, startPoint y: 514, endPoint x: 2057, endPoint y: 484, distance: 663.7
click at [1568, 261] on html "Icons icon_account icon_add icon_backward_link icon_basket icon_benefits icon_c…" at bounding box center [784, 130] width 1568 height 261
drag, startPoint x: 1225, startPoint y: 160, endPoint x: 1270, endPoint y: 245, distance: 96.2
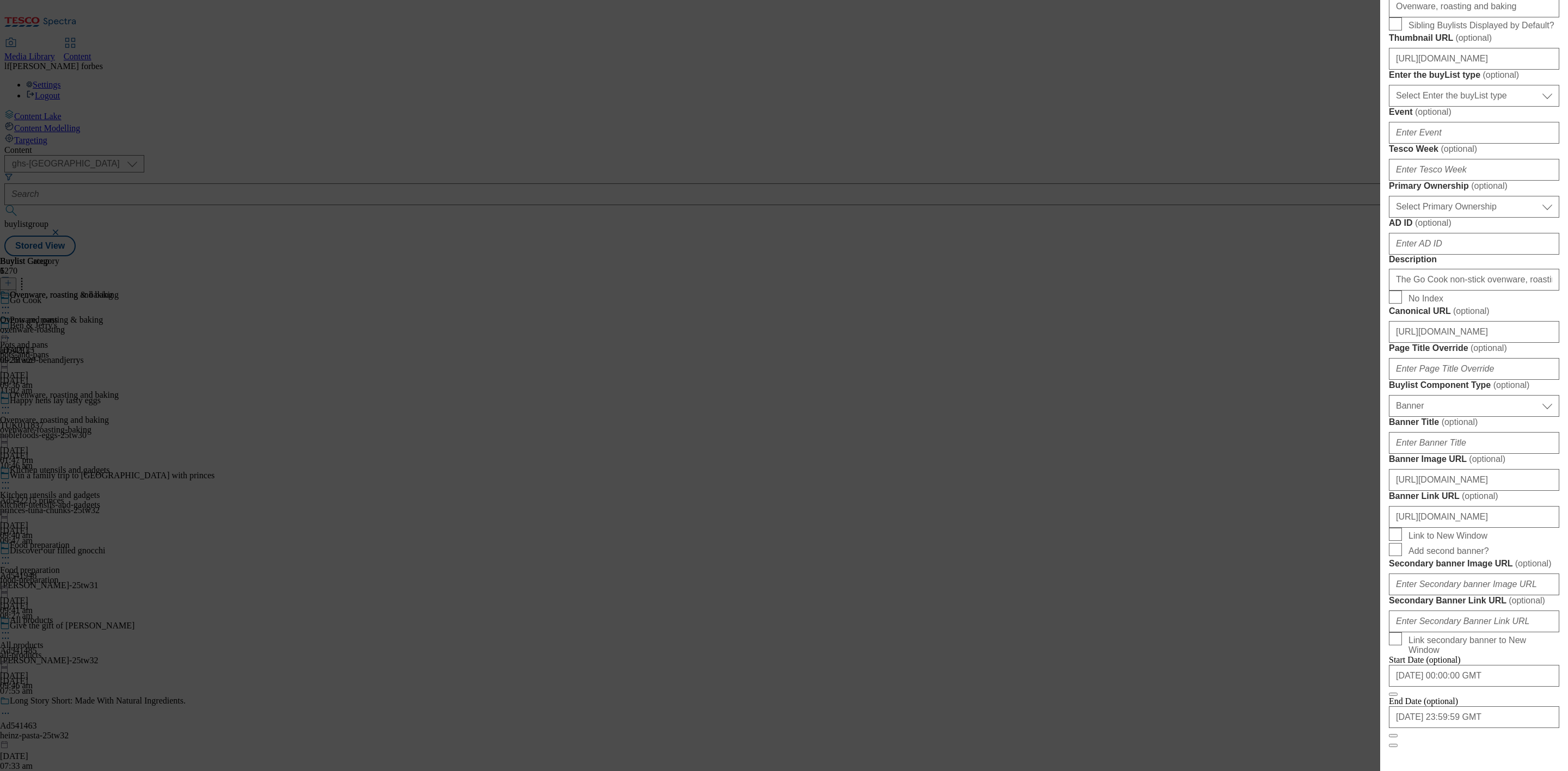
click at [1225, 160] on div "Edit Buylist Tags 2 tags selected ghs-[GEOGRAPHIC_DATA]-non-wsh buylist English…" at bounding box center [784, 386] width 1568 height 771
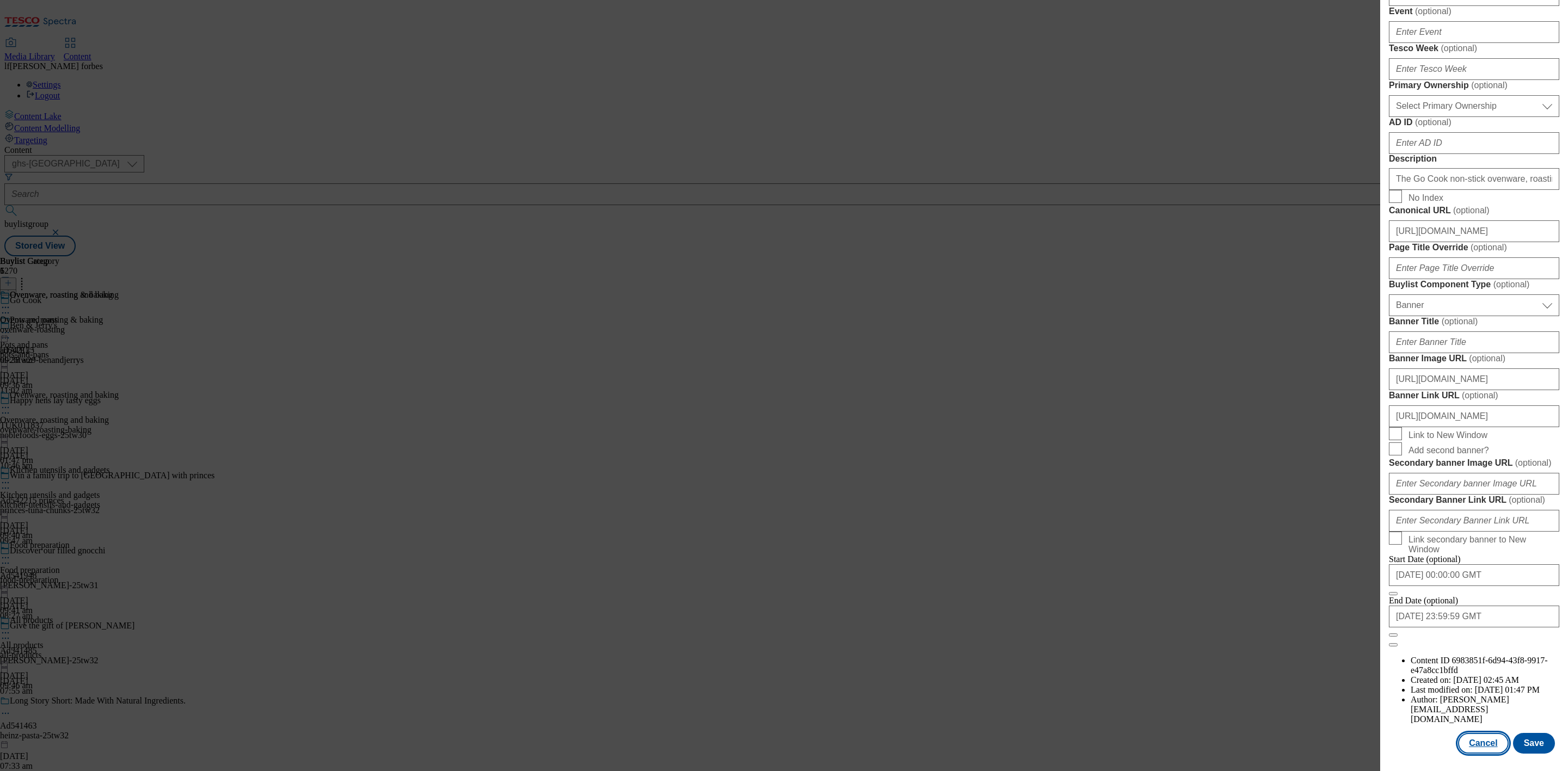
click at [1471, 733] on button "Cancel" at bounding box center [1483, 743] width 50 height 21
select select "evergreen"
select select "Banner"
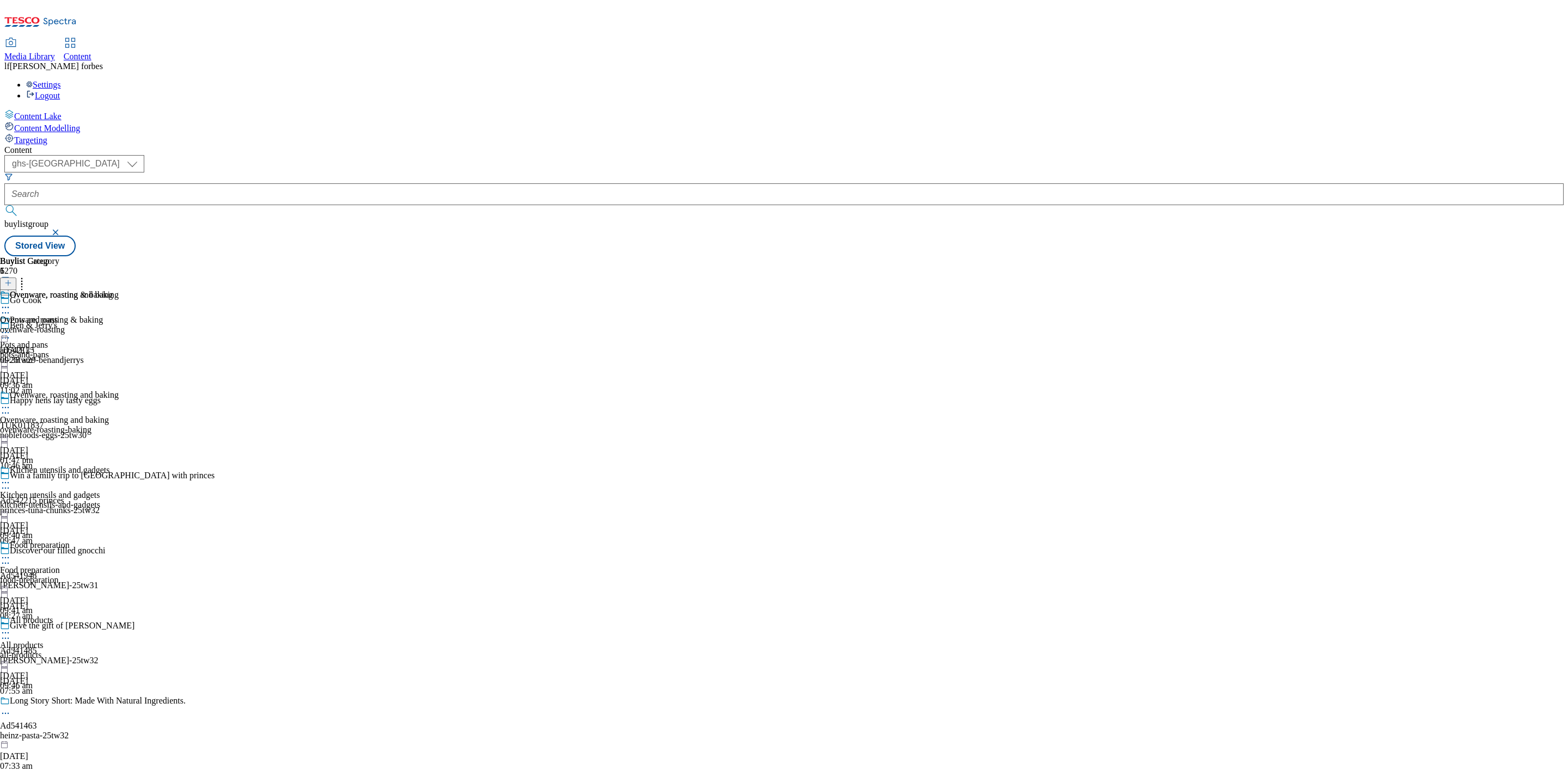
scroll to position [582, 4]
click at [58, 315] on div "Pots and pans" at bounding box center [34, 320] width 48 height 10
click at [11, 327] on icon at bounding box center [5, 333] width 11 height 11
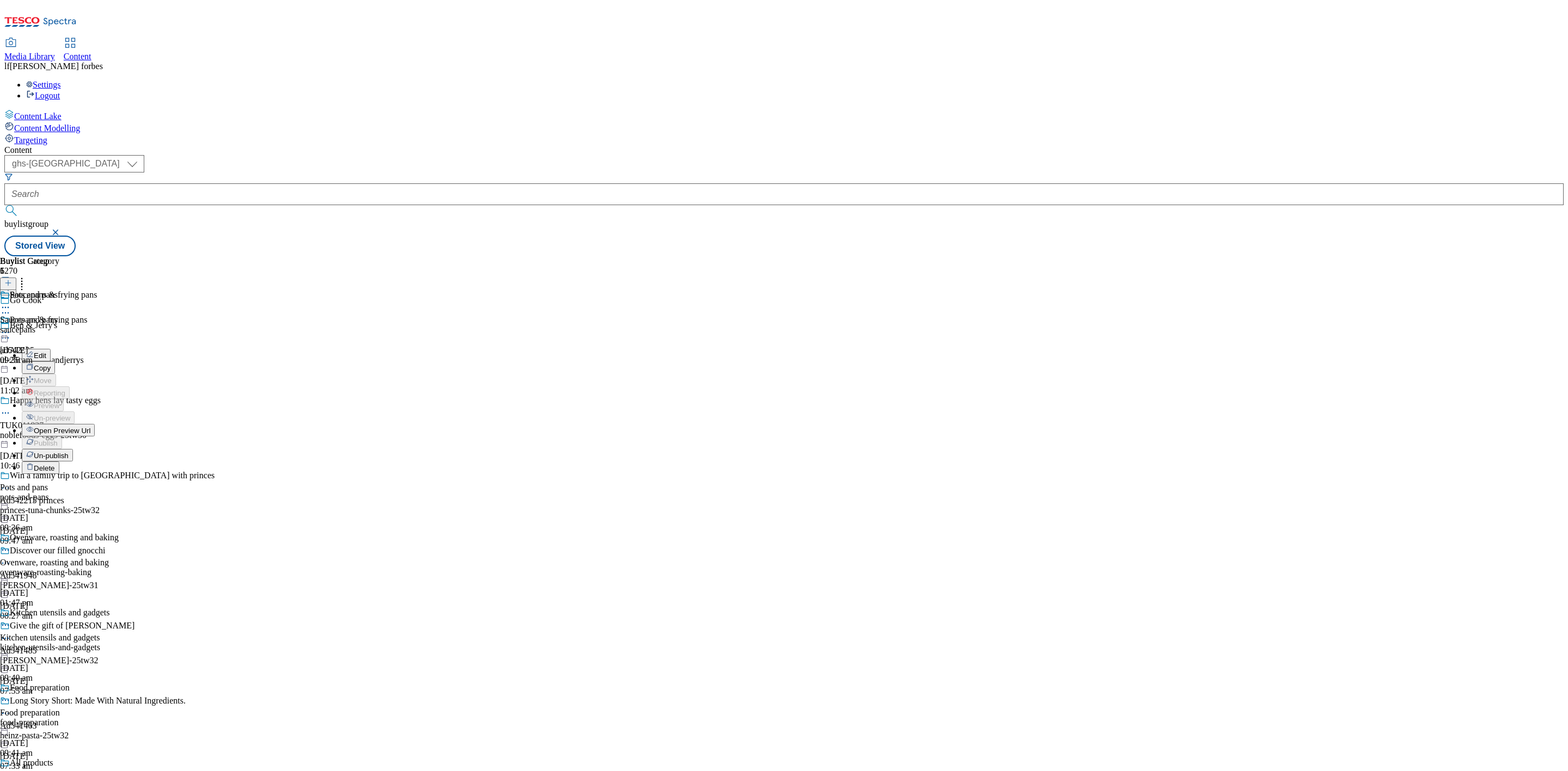
click at [51, 349] on button "Edit" at bounding box center [36, 355] width 29 height 12
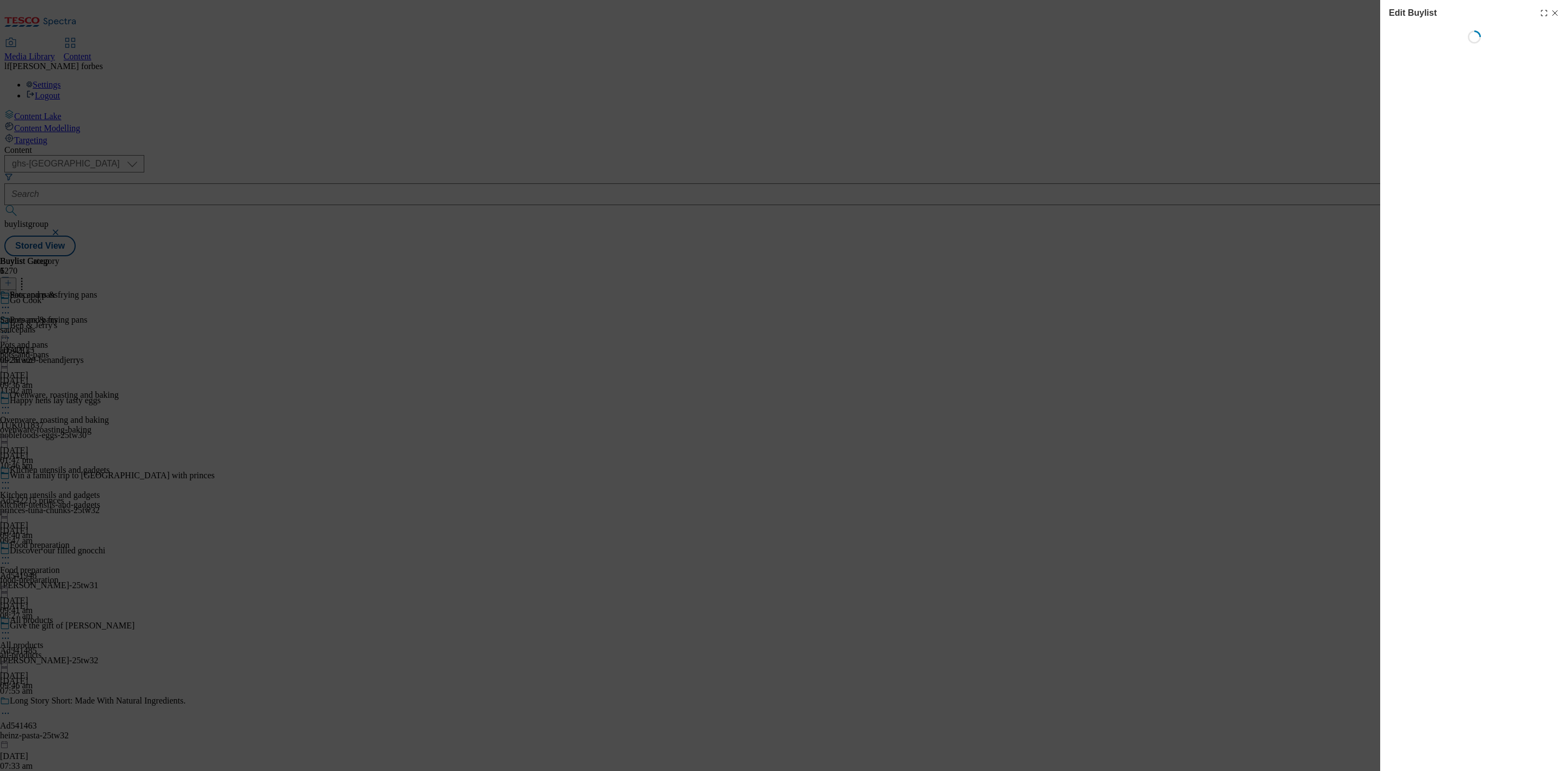
select select "evergreen"
select select "Banner"
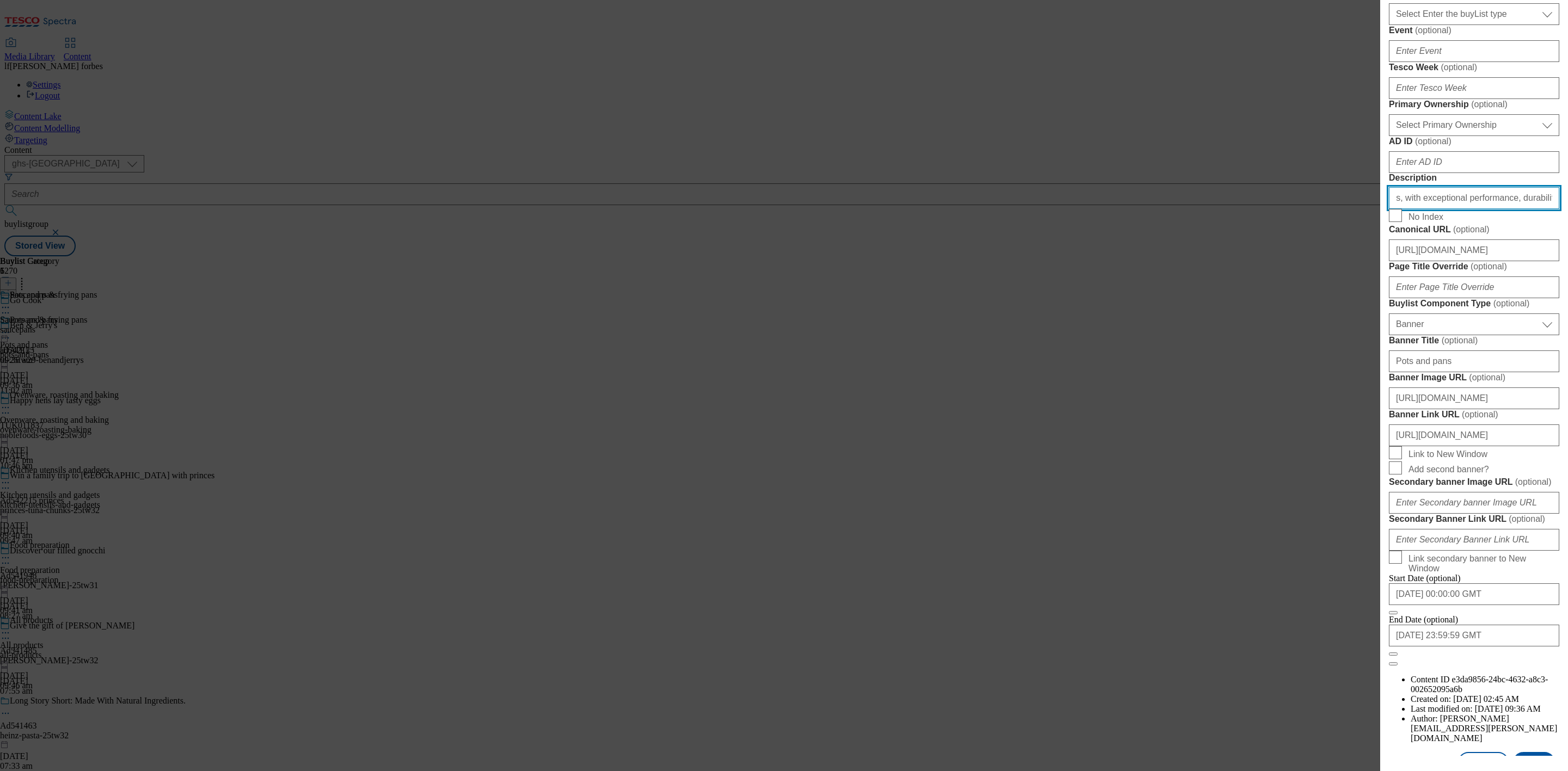
scroll to position [408, 4]
drag, startPoint x: 1391, startPoint y: 438, endPoint x: 1904, endPoint y: 371, distance: 517.4
click at [1568, 261] on html "Icons icon_account icon_add icon_backward_link icon_basket icon_benefits icon_c…" at bounding box center [784, 130] width 1568 height 261
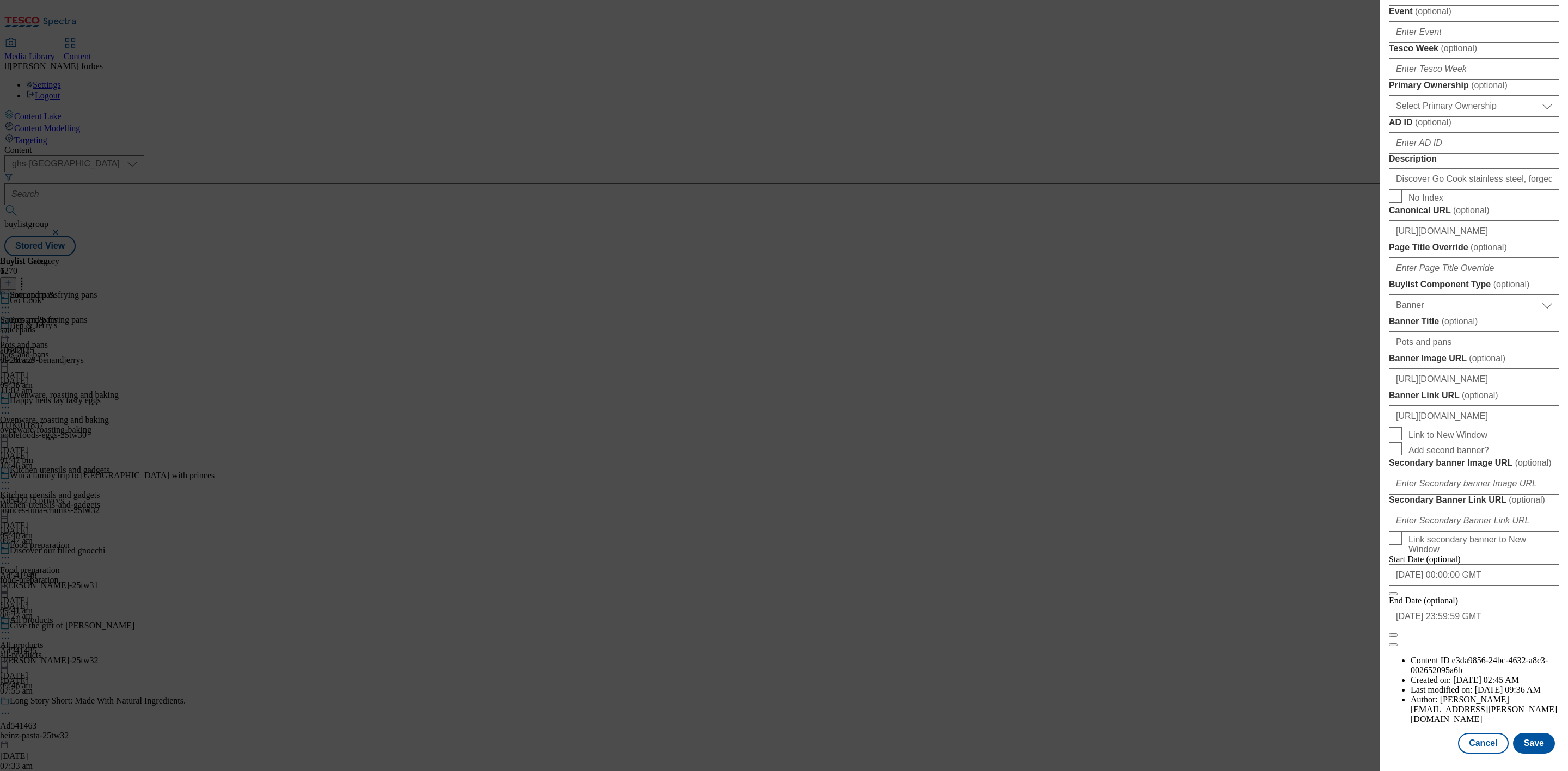
scroll to position [825, 4]
click at [1466, 733] on button "Cancel" at bounding box center [1483, 743] width 50 height 21
select select "evergreen"
select select "Banner"
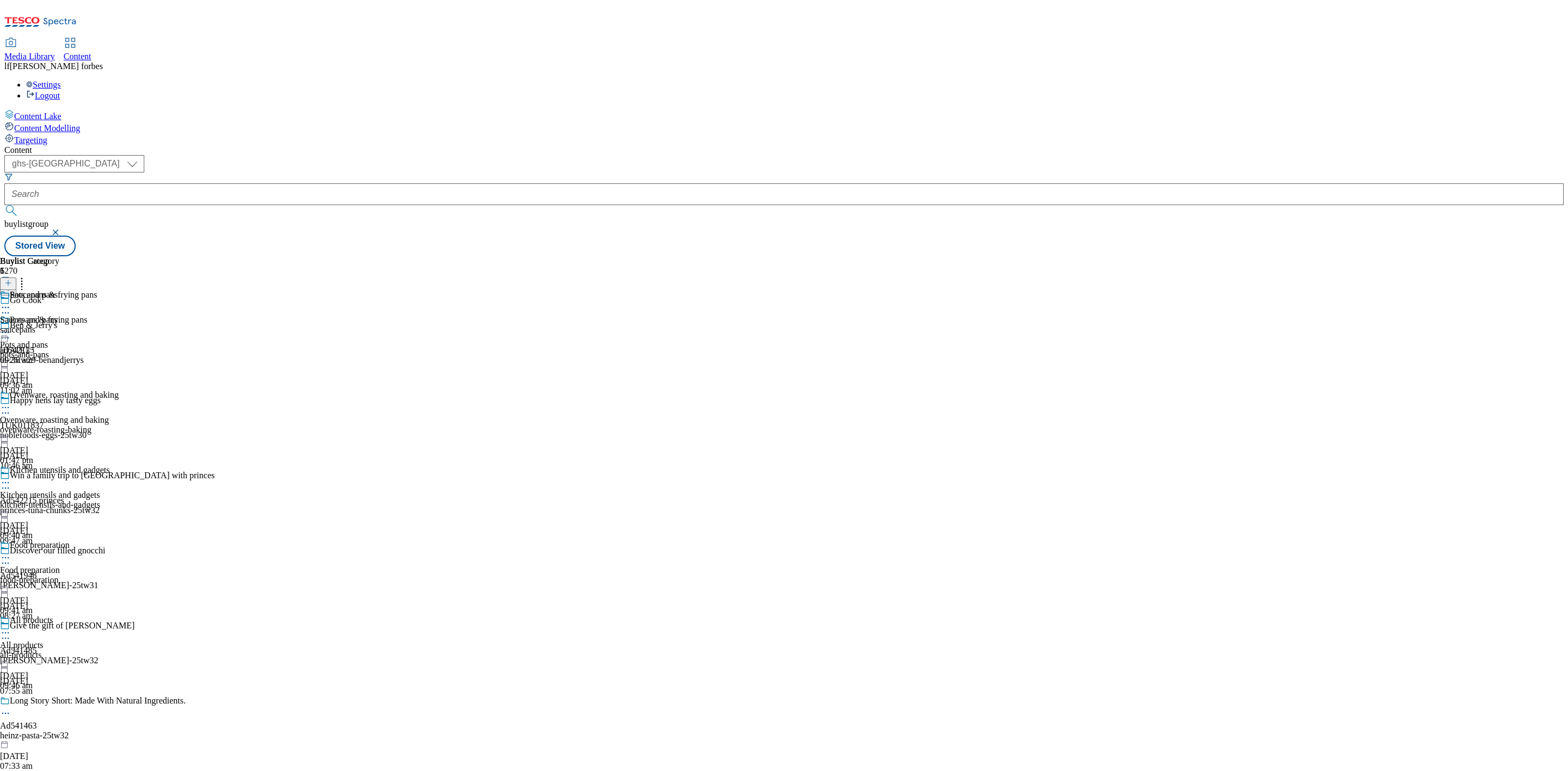
scroll to position [219, 0]
click at [70, 540] on div "Food preparation" at bounding box center [40, 545] width 60 height 10
click at [11, 553] on icon at bounding box center [5, 558] width 11 height 11
click at [119, 574] on li "Edit" at bounding box center [70, 580] width 97 height 12
click at [11, 553] on icon at bounding box center [5, 558] width 11 height 11
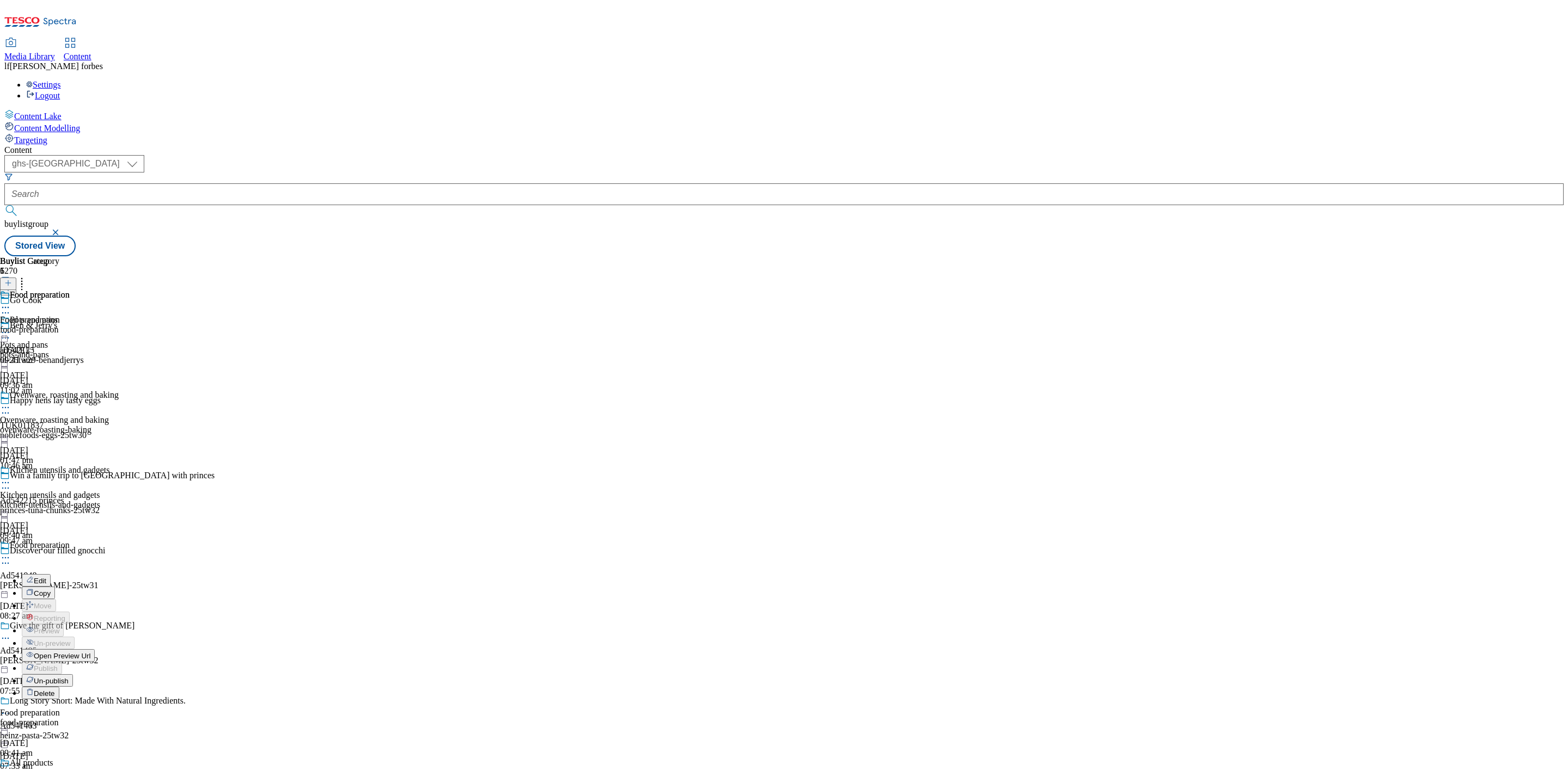
click at [51, 574] on button "Edit" at bounding box center [36, 580] width 29 height 12
select select "evergreen"
select select "Banner"
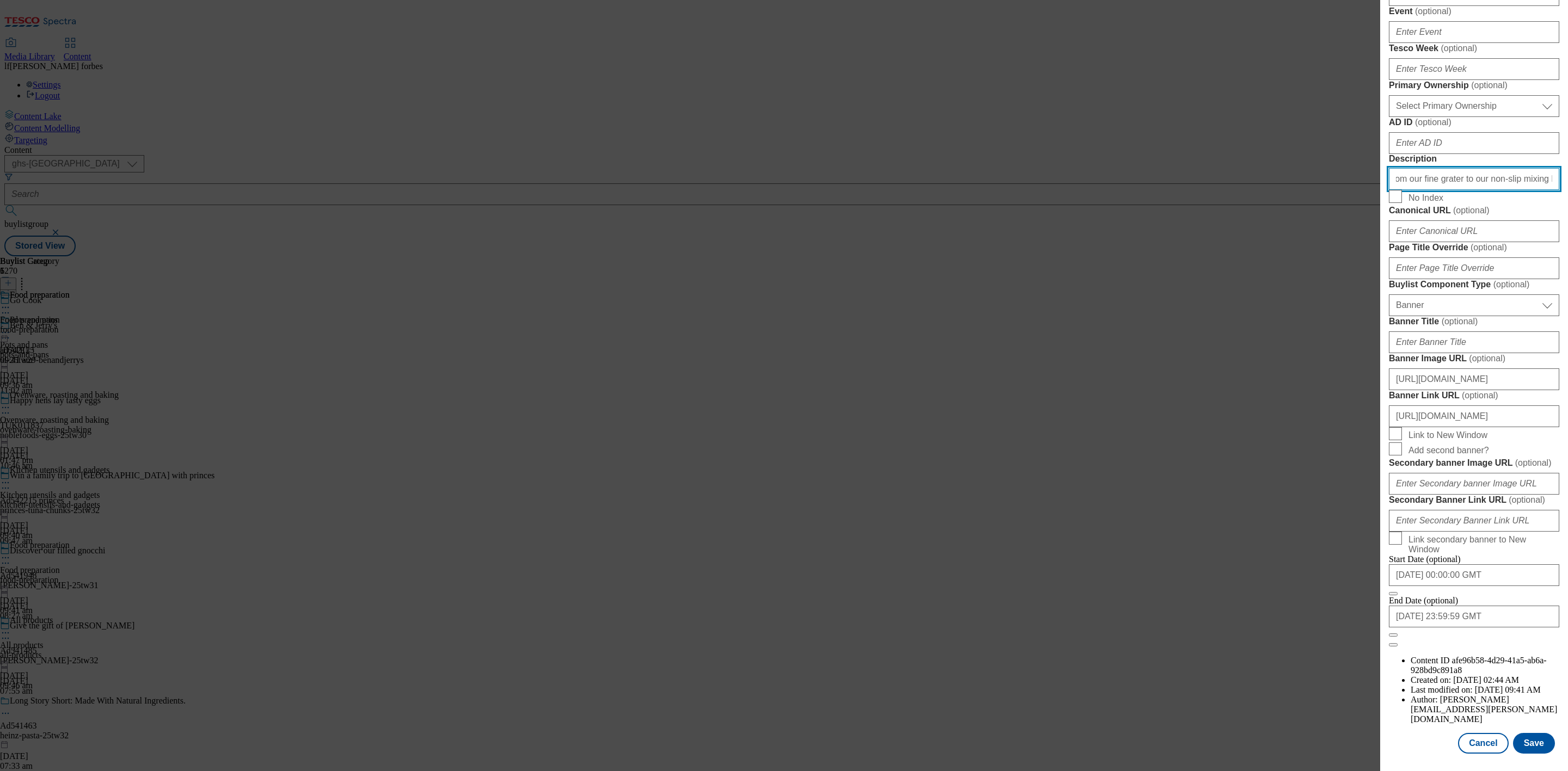
scroll to position [490, 4]
drag, startPoint x: 1390, startPoint y: 346, endPoint x: 2066, endPoint y: 336, distance: 676.1
click at [1568, 261] on html "Icons icon_account icon_add icon_backward_link icon_basket icon_benefits icon_c…" at bounding box center [784, 130] width 1568 height 261
click at [1464, 733] on button "Cancel" at bounding box center [1483, 743] width 50 height 21
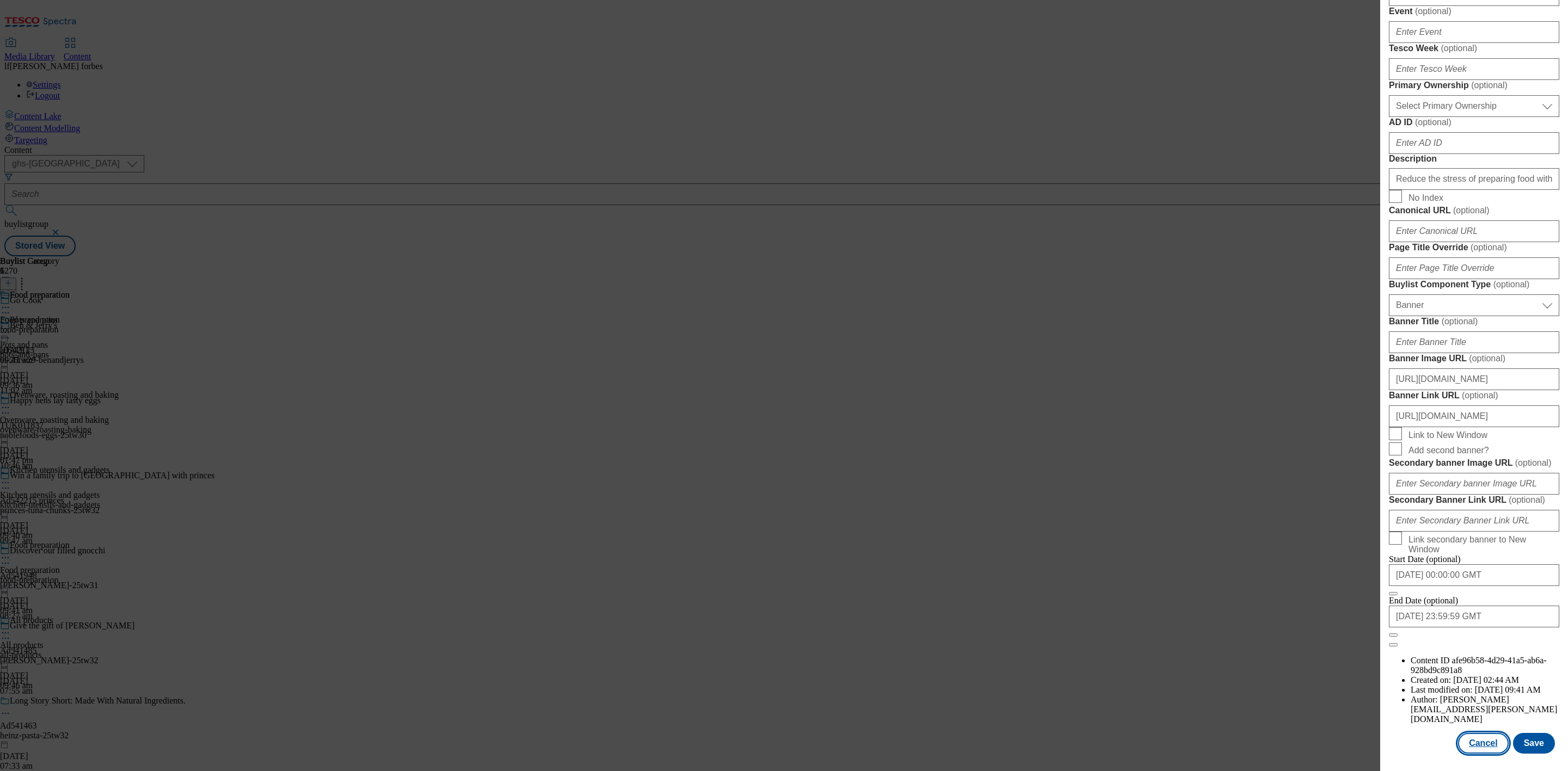
select select "evergreen"
select select "Banner"
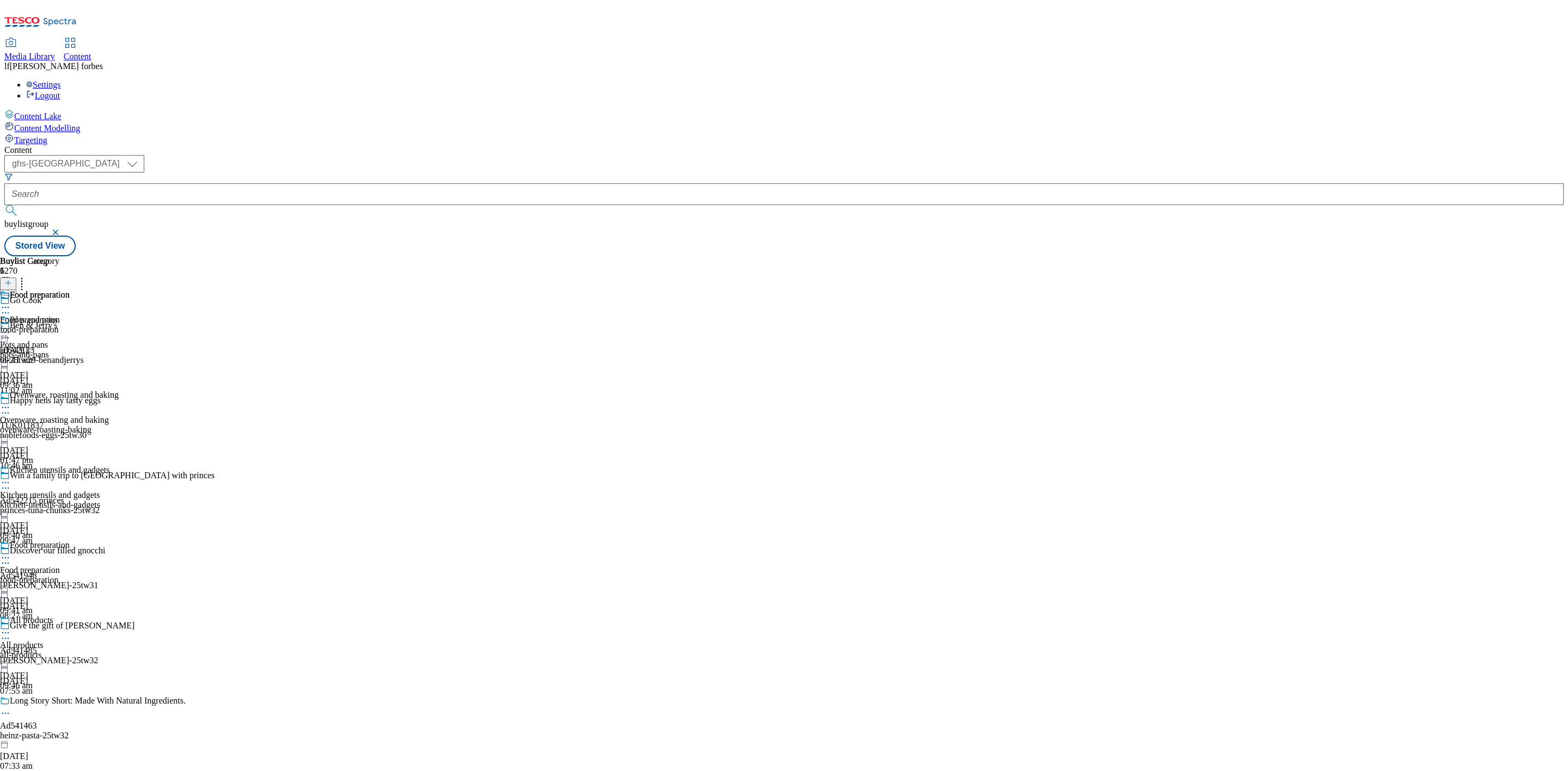
scroll to position [219, 0]
click at [54, 615] on div "All products" at bounding box center [31, 620] width 44 height 10
click at [11, 628] on icon at bounding box center [5, 633] width 11 height 11
click at [46, 652] on span "Edit" at bounding box center [40, 656] width 12 height 8
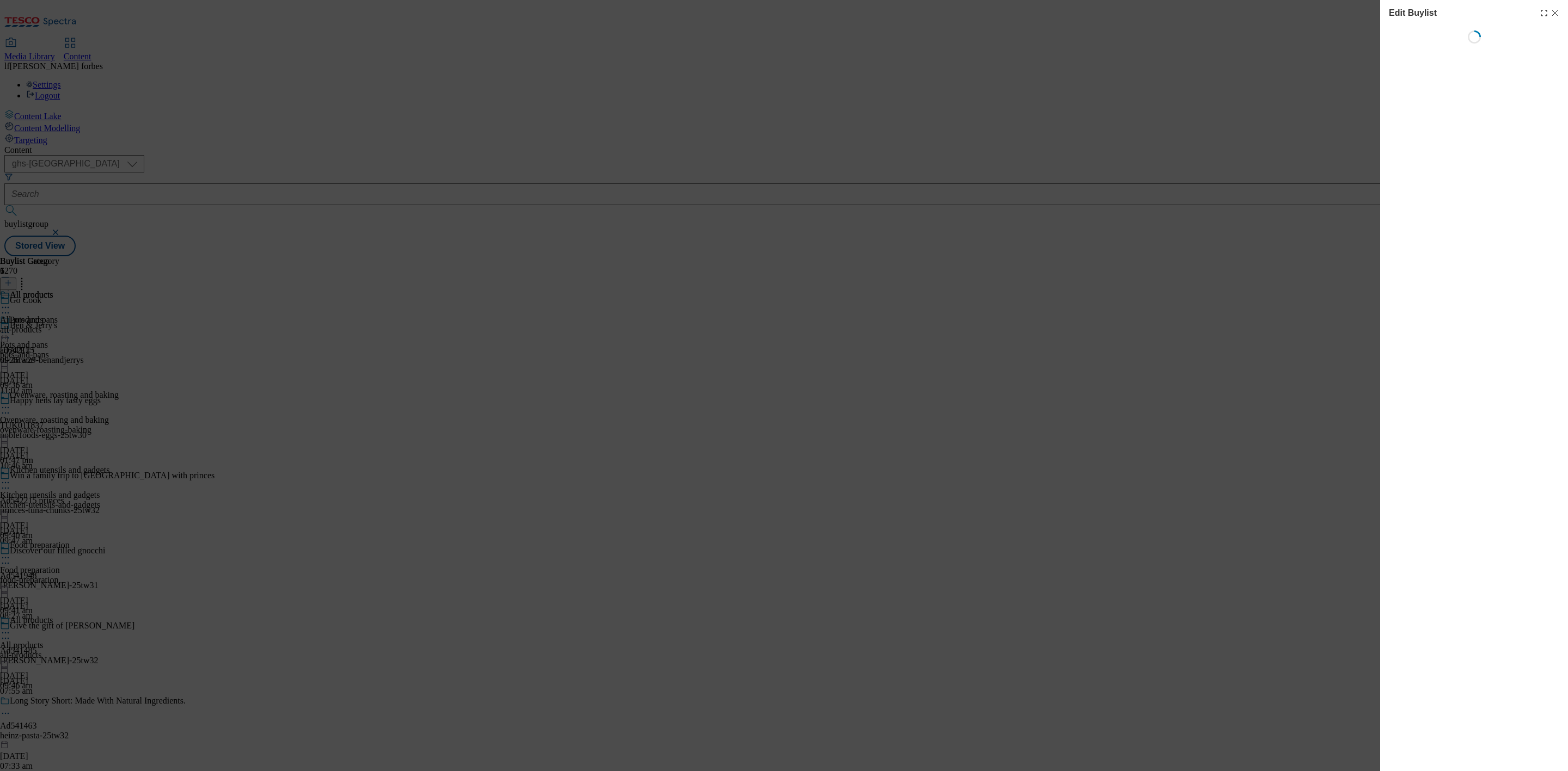
select select "evergreen"
select select "Banner"
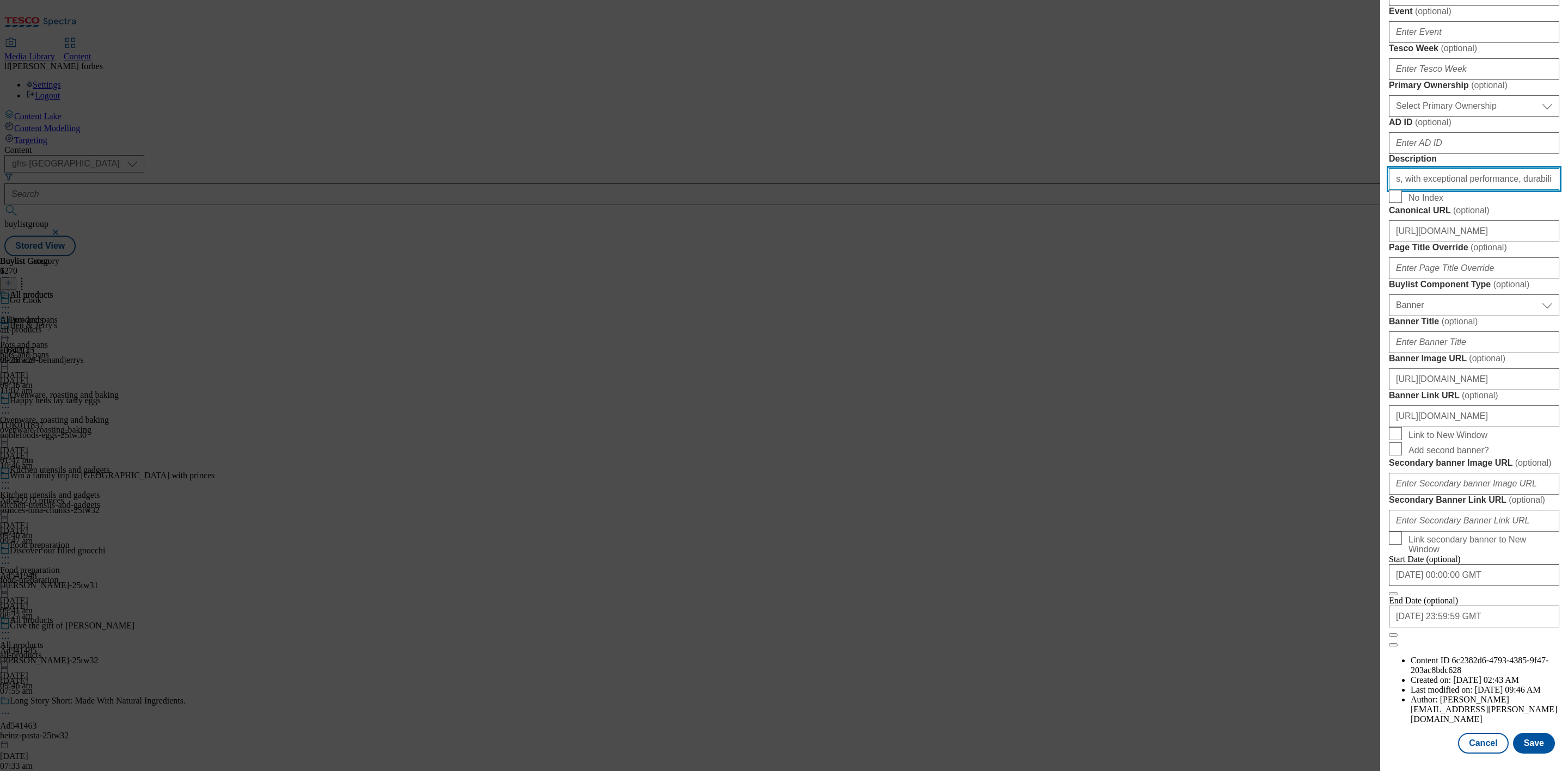
scroll to position [572, 4]
drag, startPoint x: 1395, startPoint y: 270, endPoint x: 1953, endPoint y: 267, distance: 558.0
click at [1568, 261] on html "Icons icon_account icon_add icon_backward_link icon_basket icon_benefits icon_c…" at bounding box center [784, 130] width 1568 height 261
click at [1476, 733] on button "Cancel" at bounding box center [1483, 743] width 50 height 21
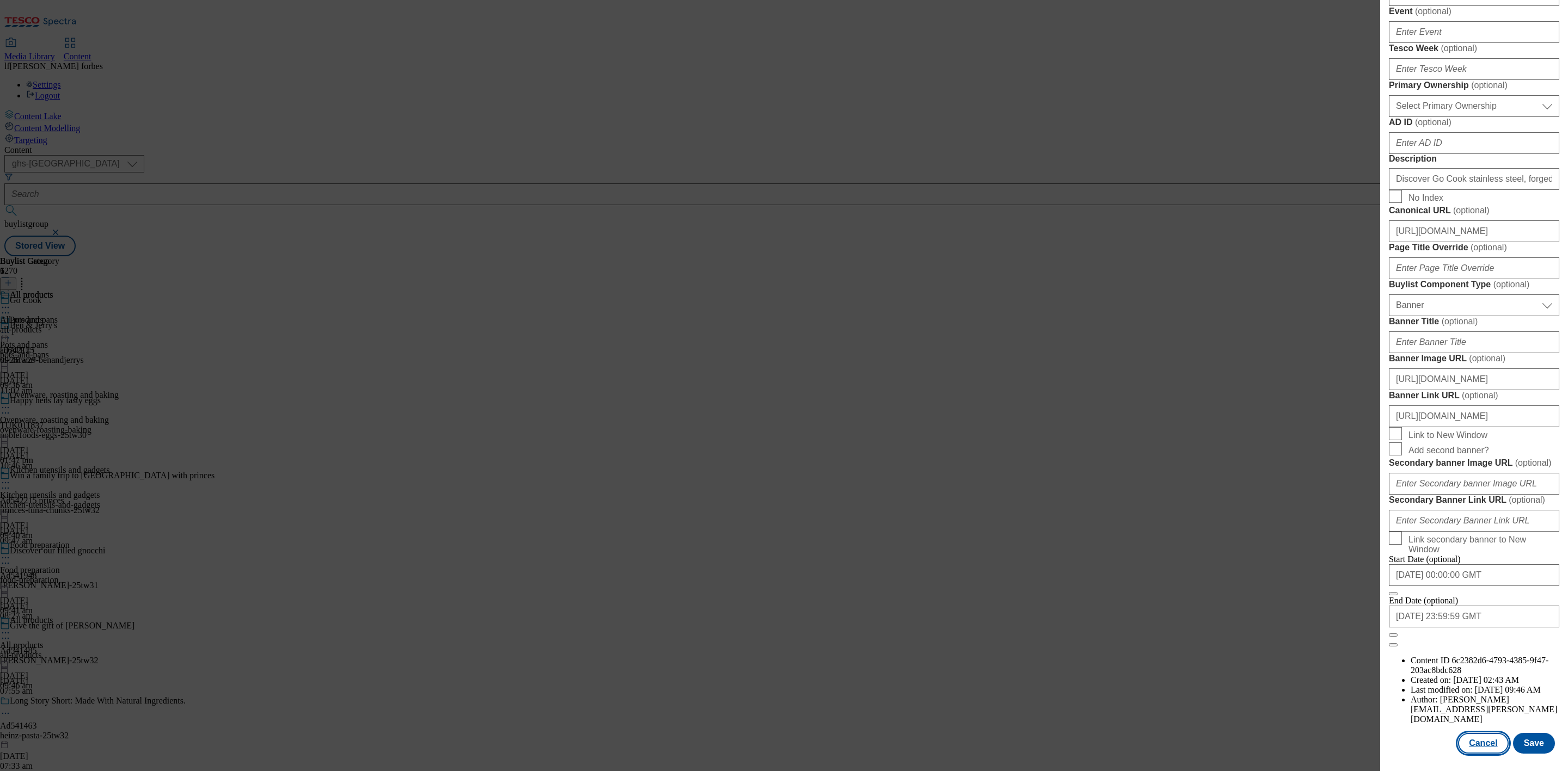
select select "evergreen"
select select "Banner"
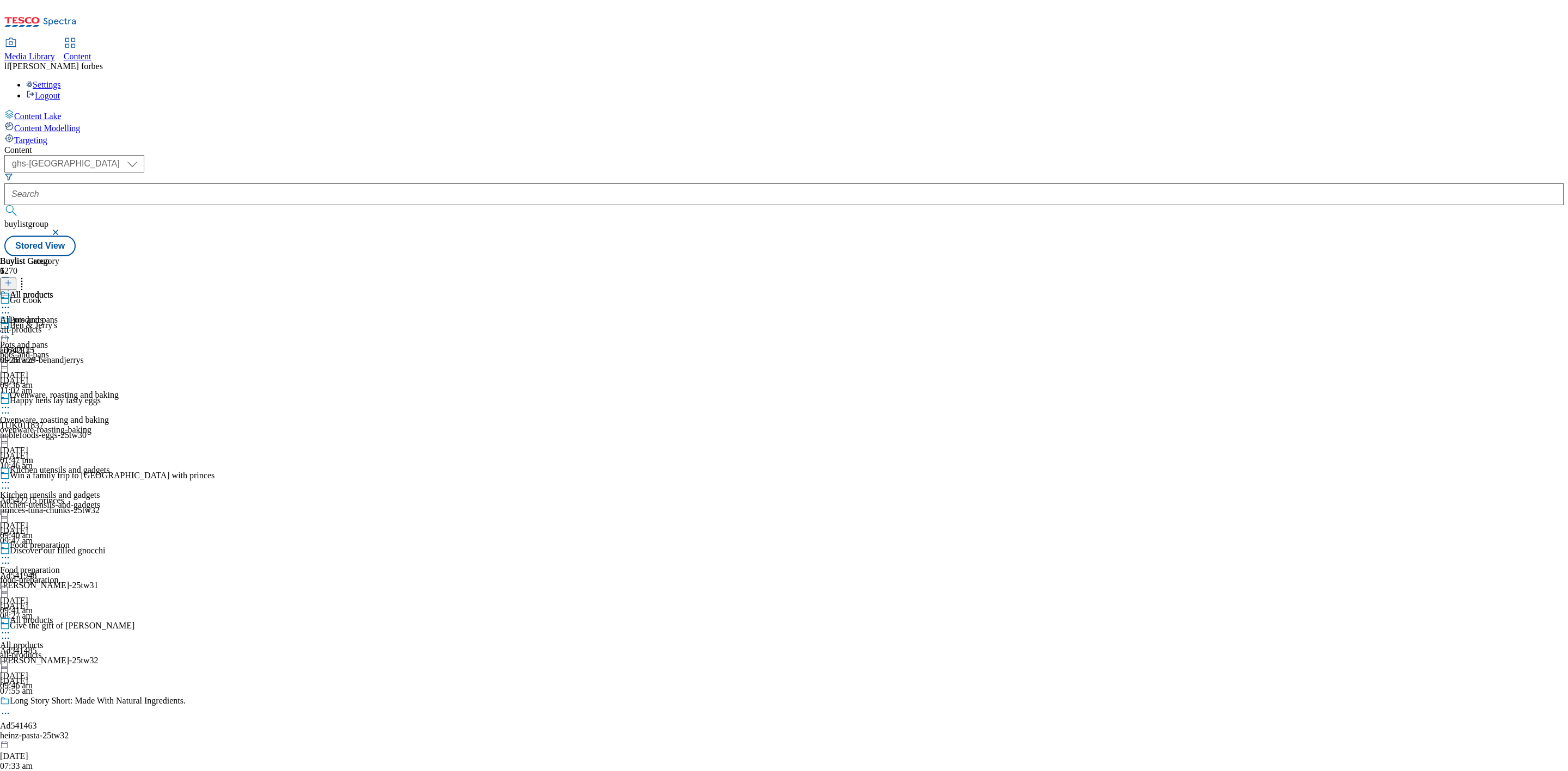
scroll to position [582, 4]
